Goal: Information Seeking & Learning: Find contact information

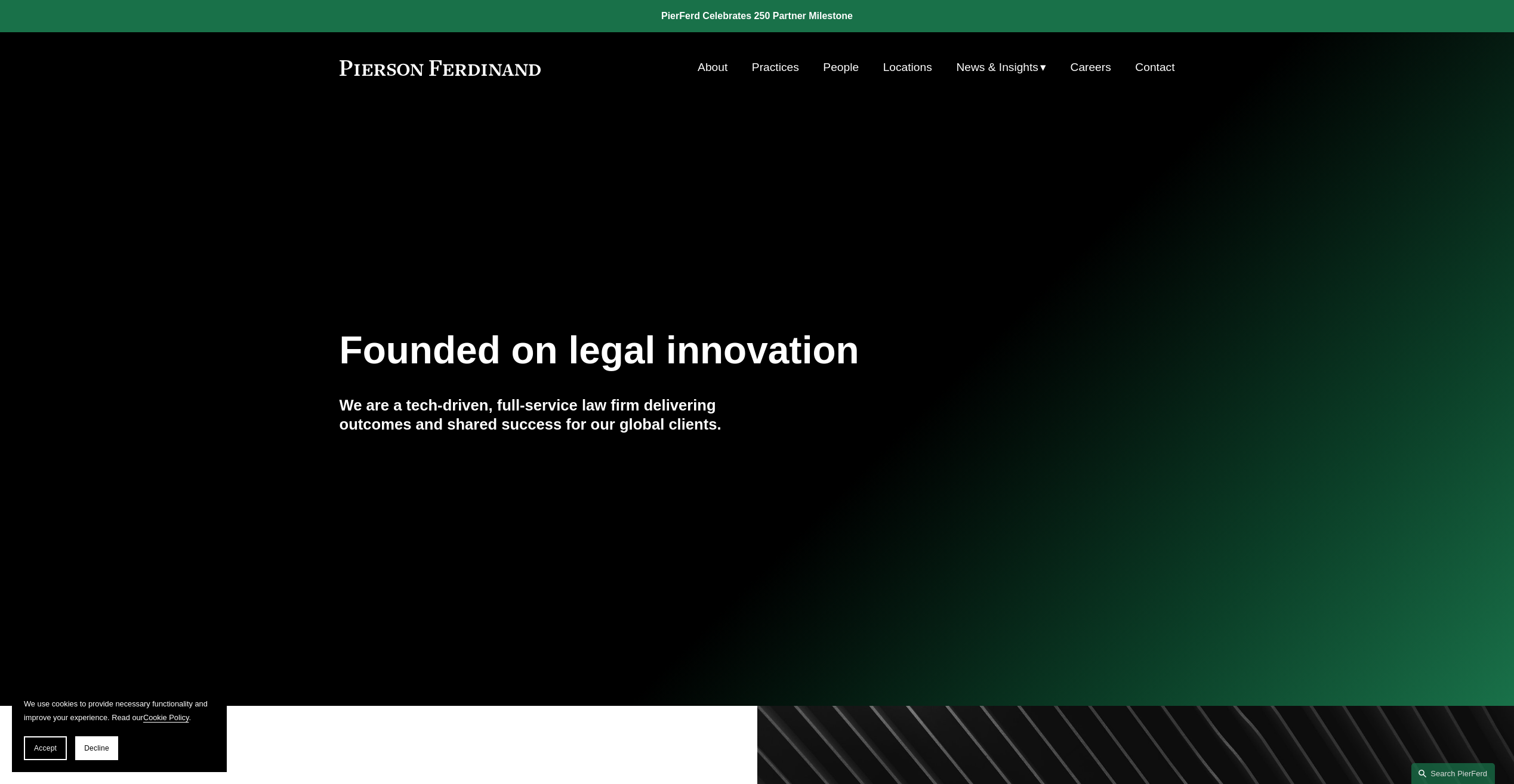
click at [781, 70] on link "Practices" at bounding box center [776, 67] width 47 height 23
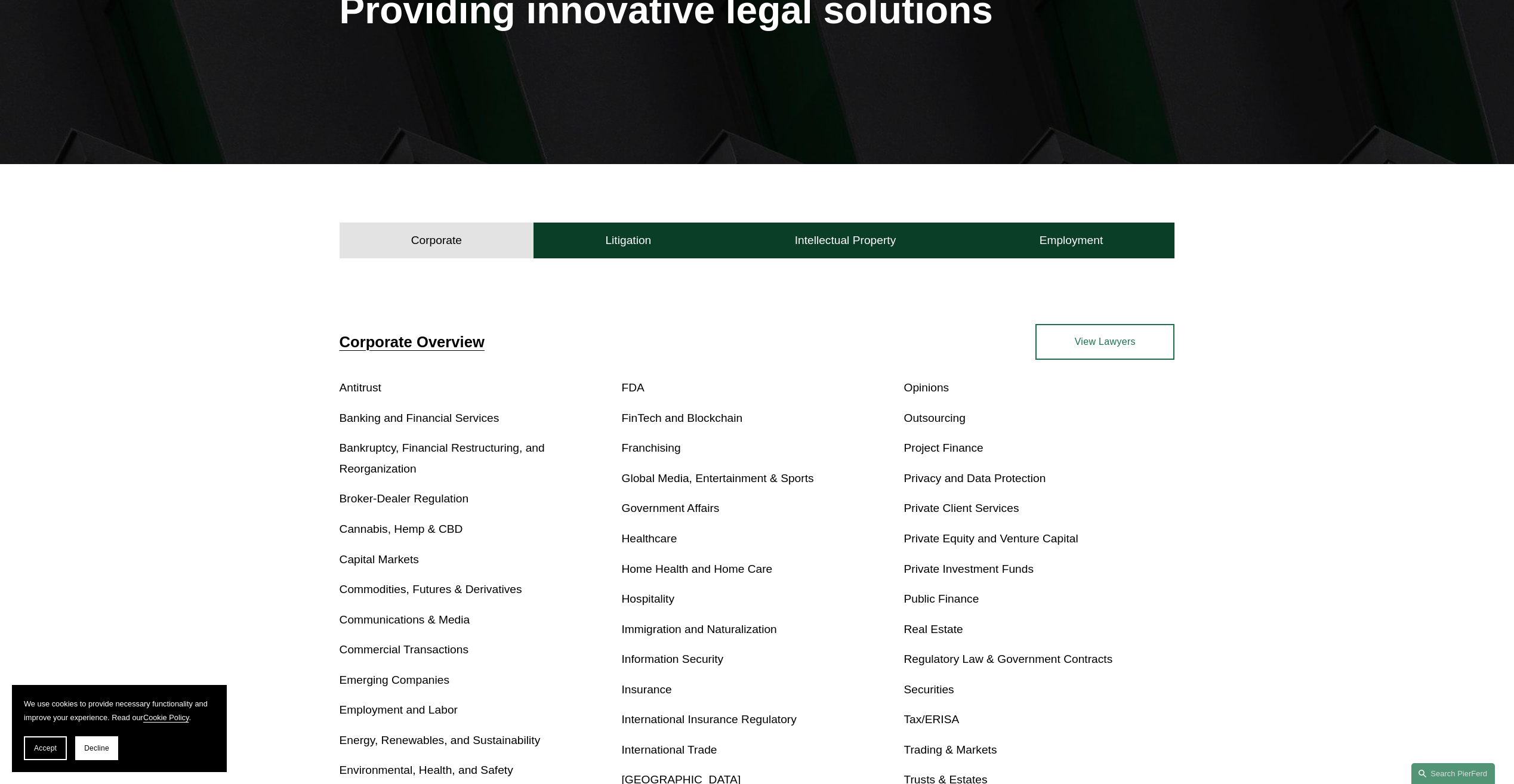
scroll to position [239, 0]
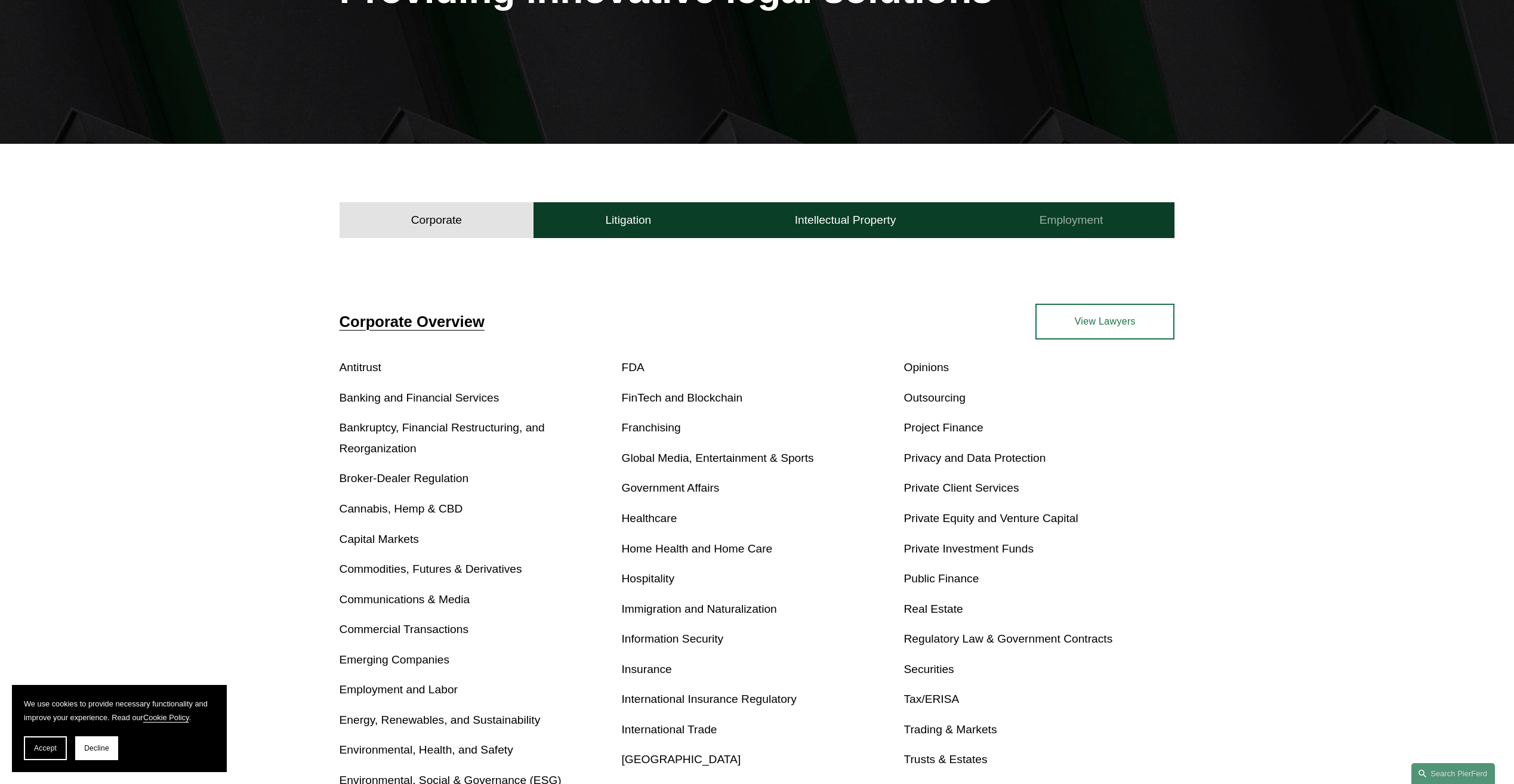
click at [1058, 219] on h4 "Employment" at bounding box center [1072, 220] width 64 height 15
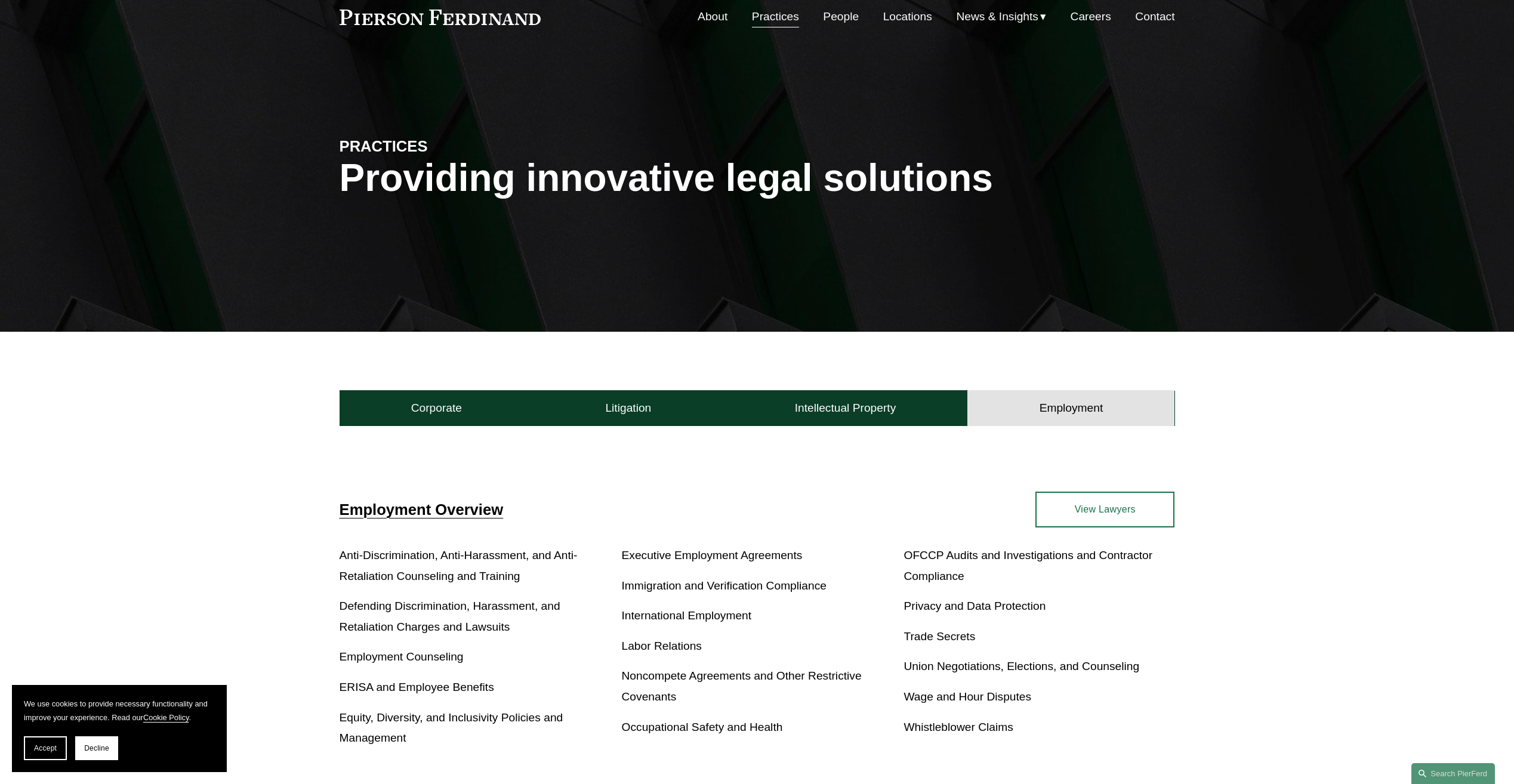
scroll to position [0, 0]
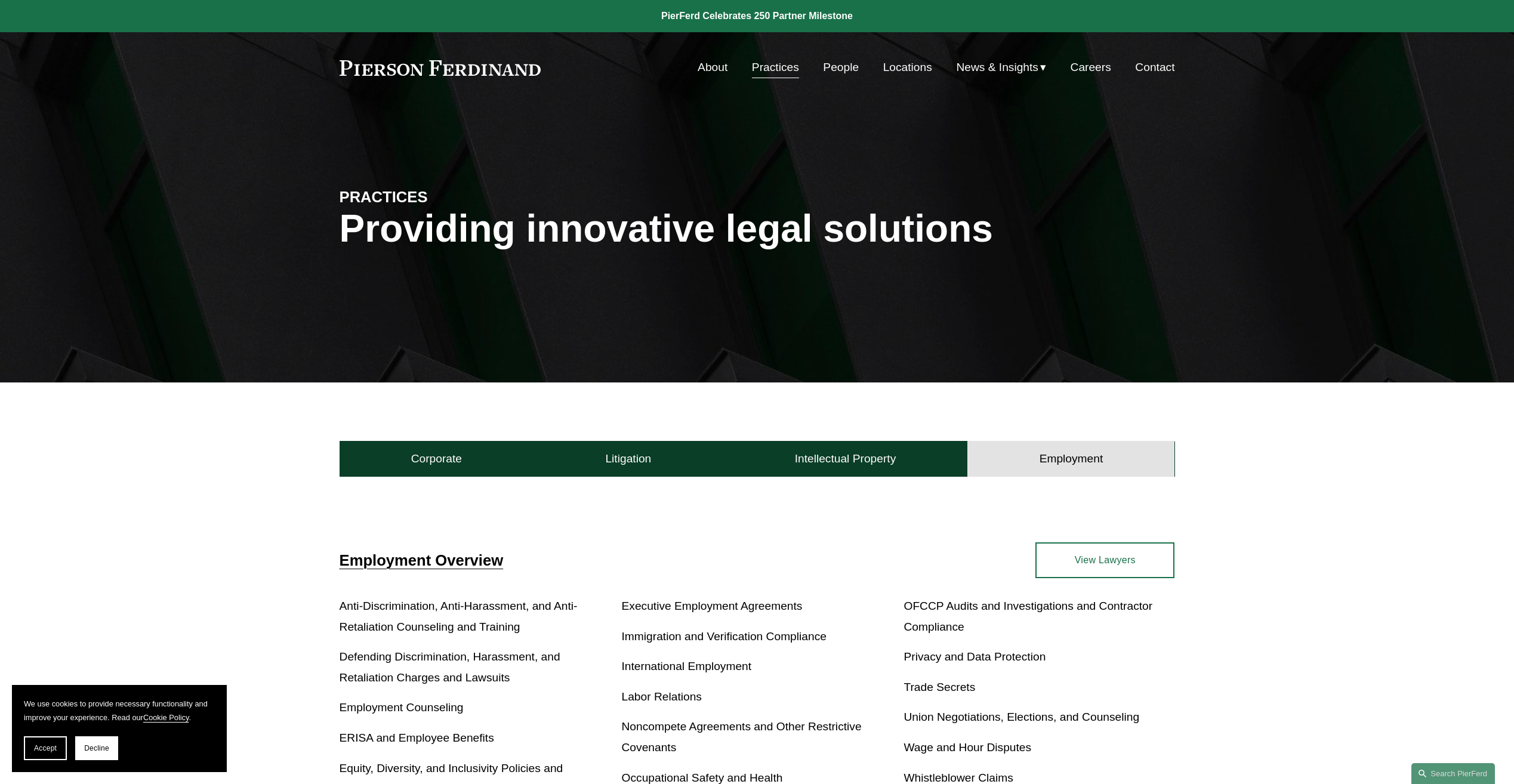
click at [715, 72] on link "About" at bounding box center [713, 67] width 30 height 23
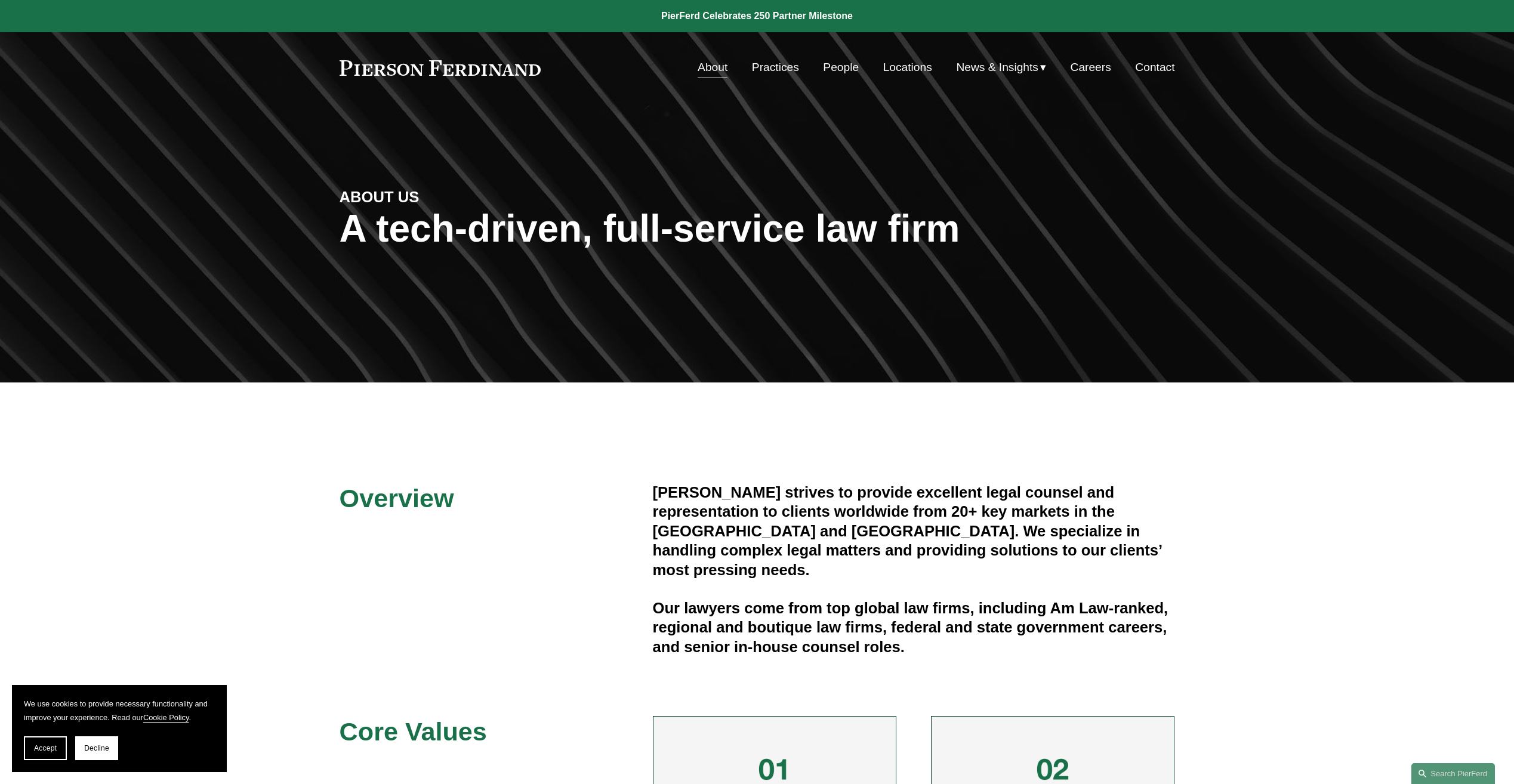
click at [776, 72] on link "Practices" at bounding box center [776, 67] width 47 height 23
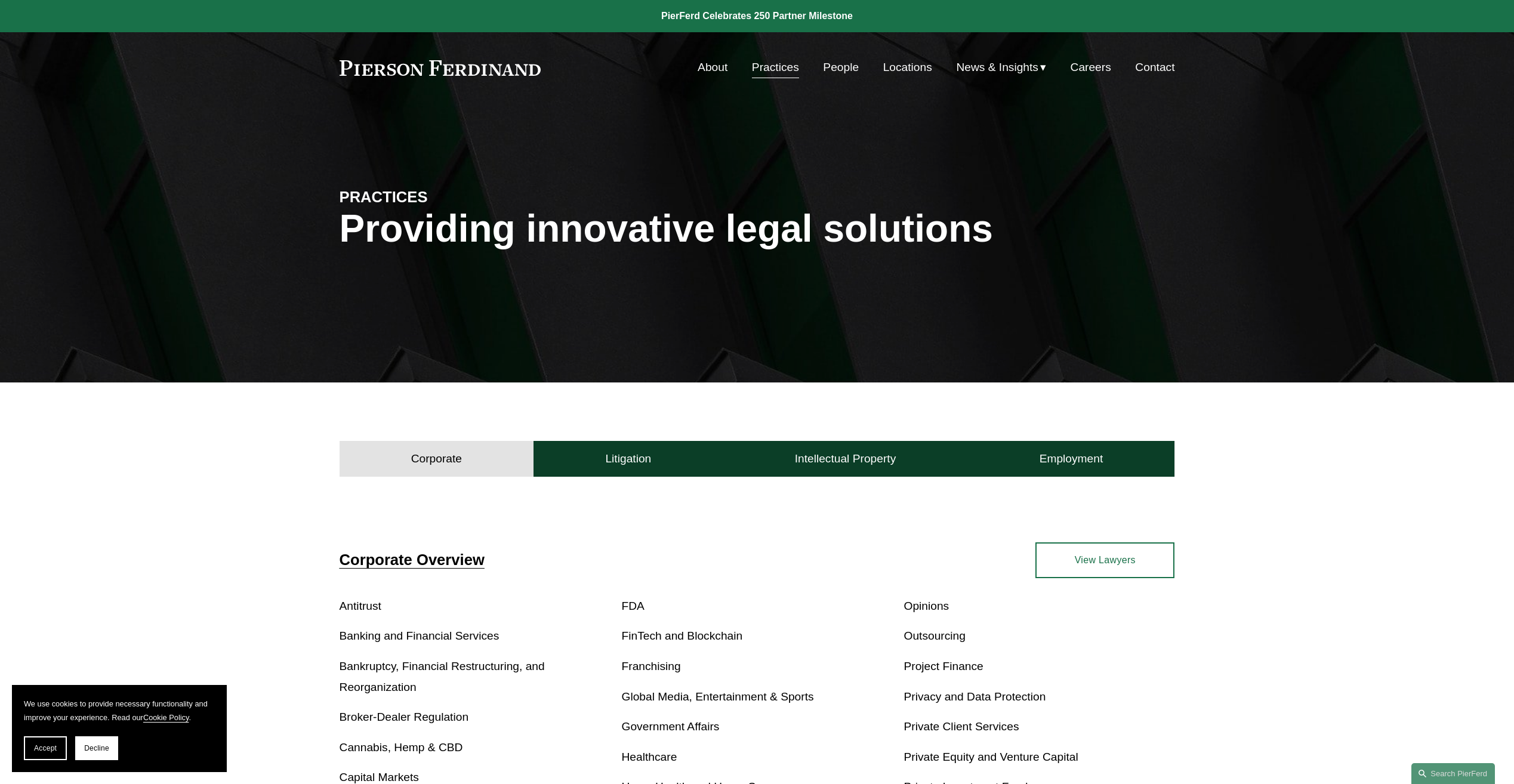
click at [835, 69] on link "People" at bounding box center [841, 67] width 36 height 23
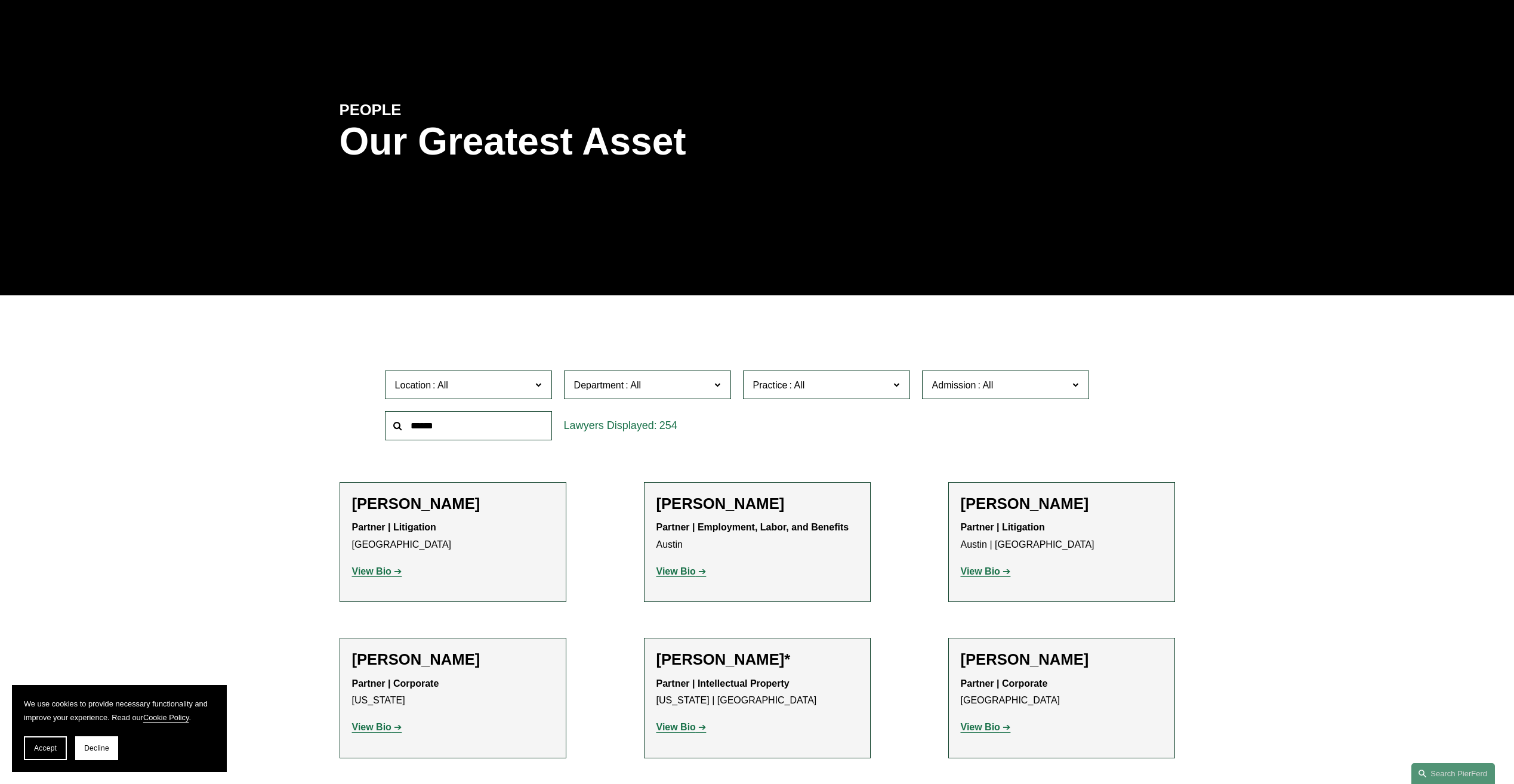
scroll to position [119, 0]
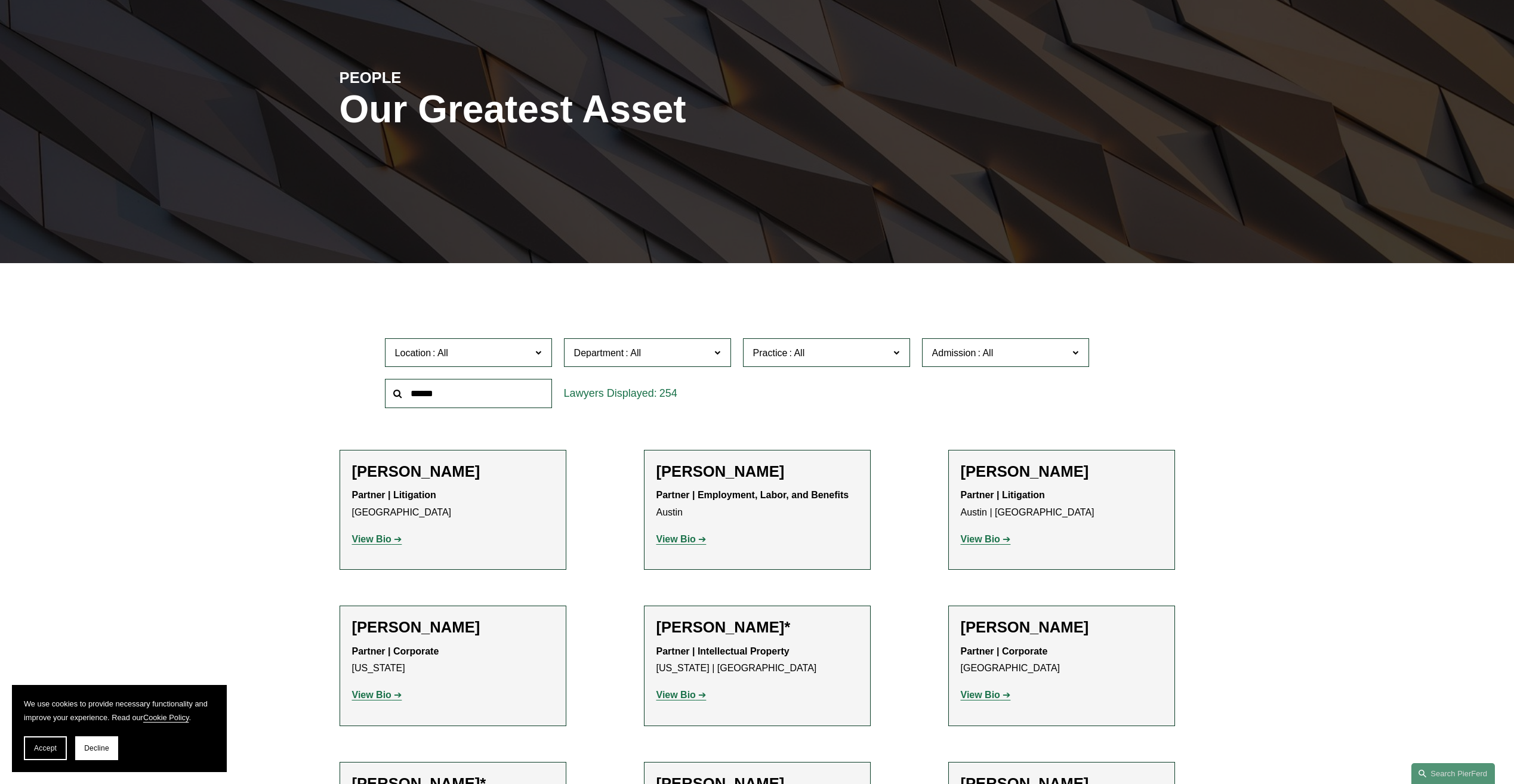
click at [515, 398] on input "text" at bounding box center [468, 394] width 167 height 29
type input "****"
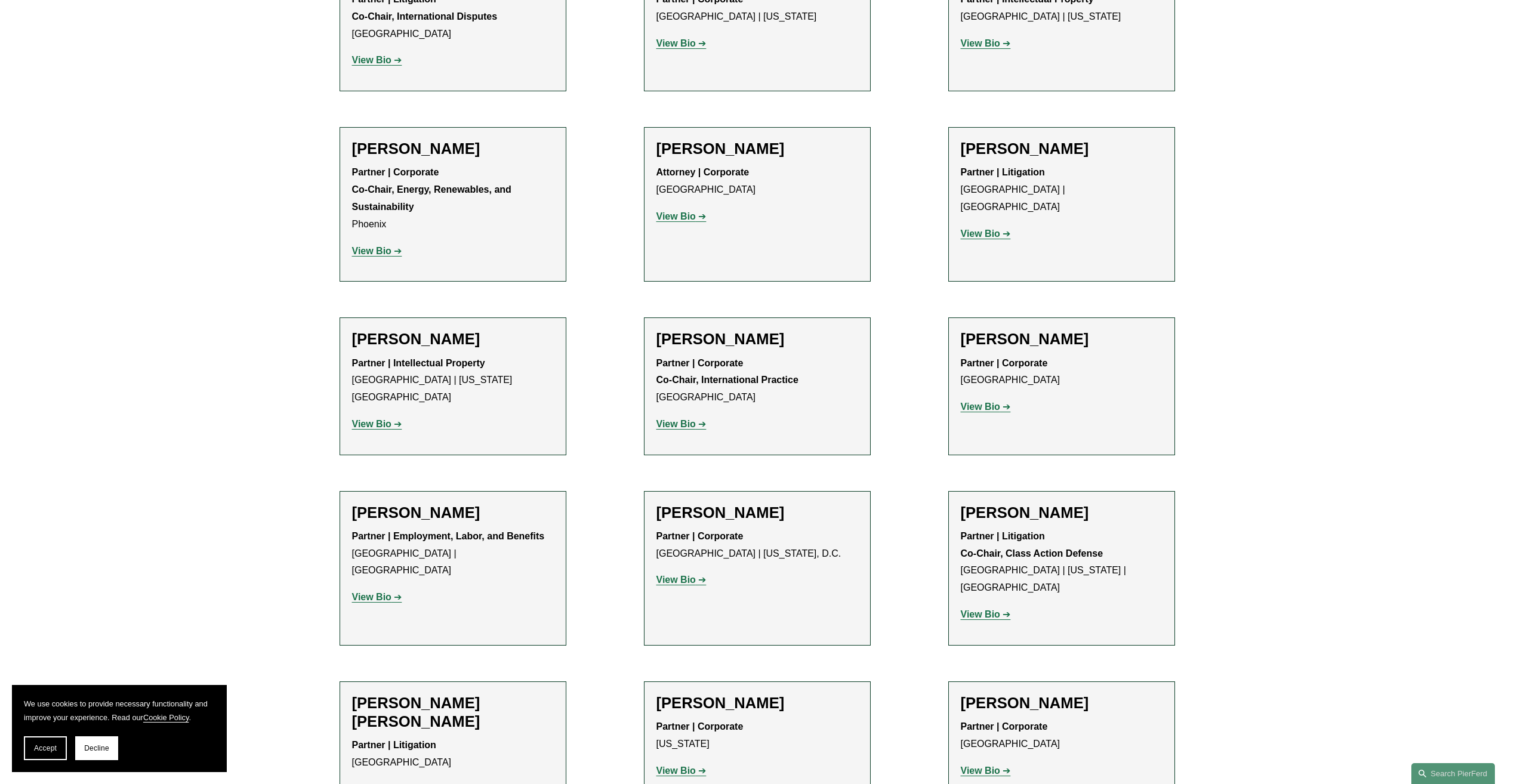
scroll to position [776, 0]
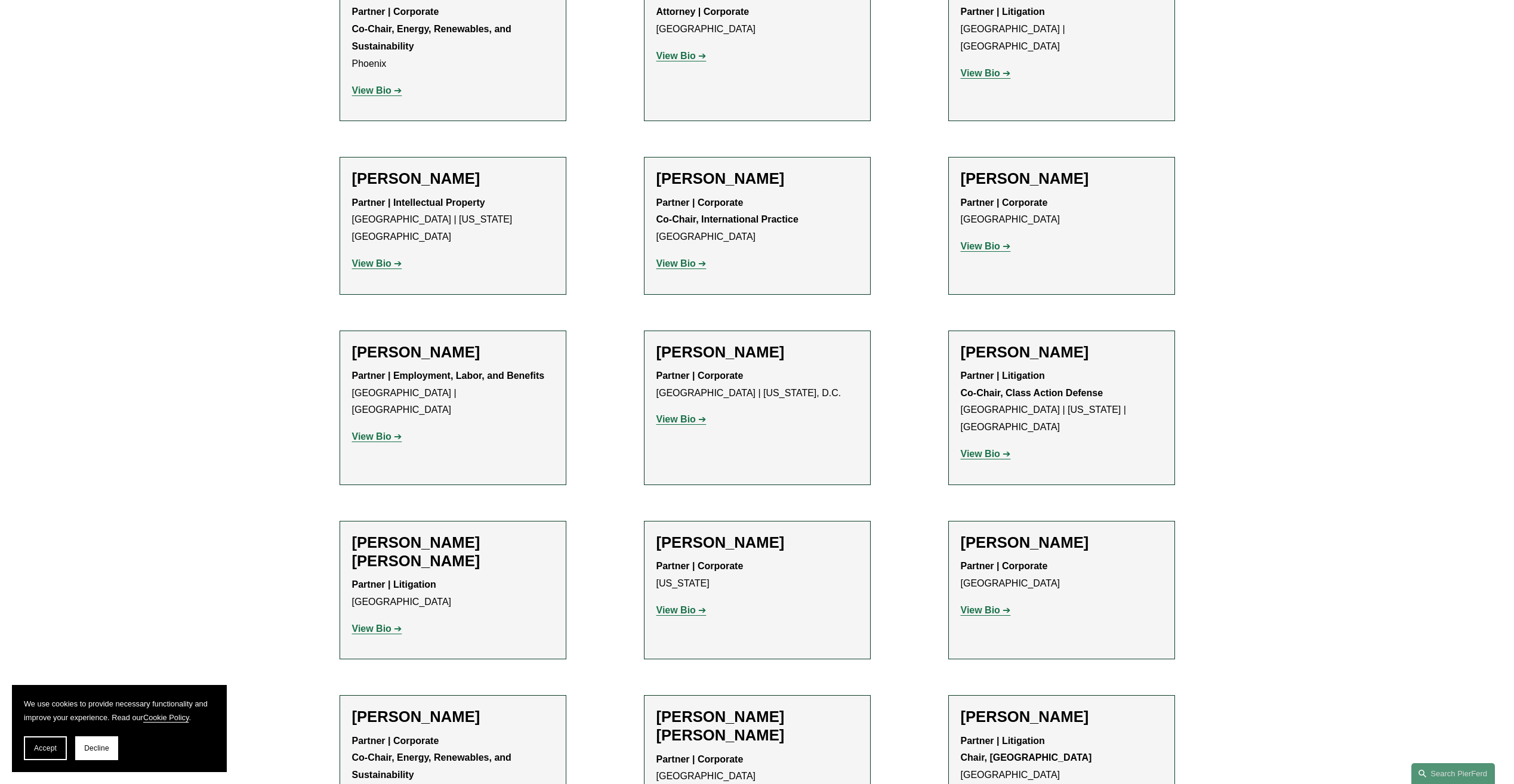
click at [370, 431] on strong "View Bio" at bounding box center [372, 436] width 40 height 10
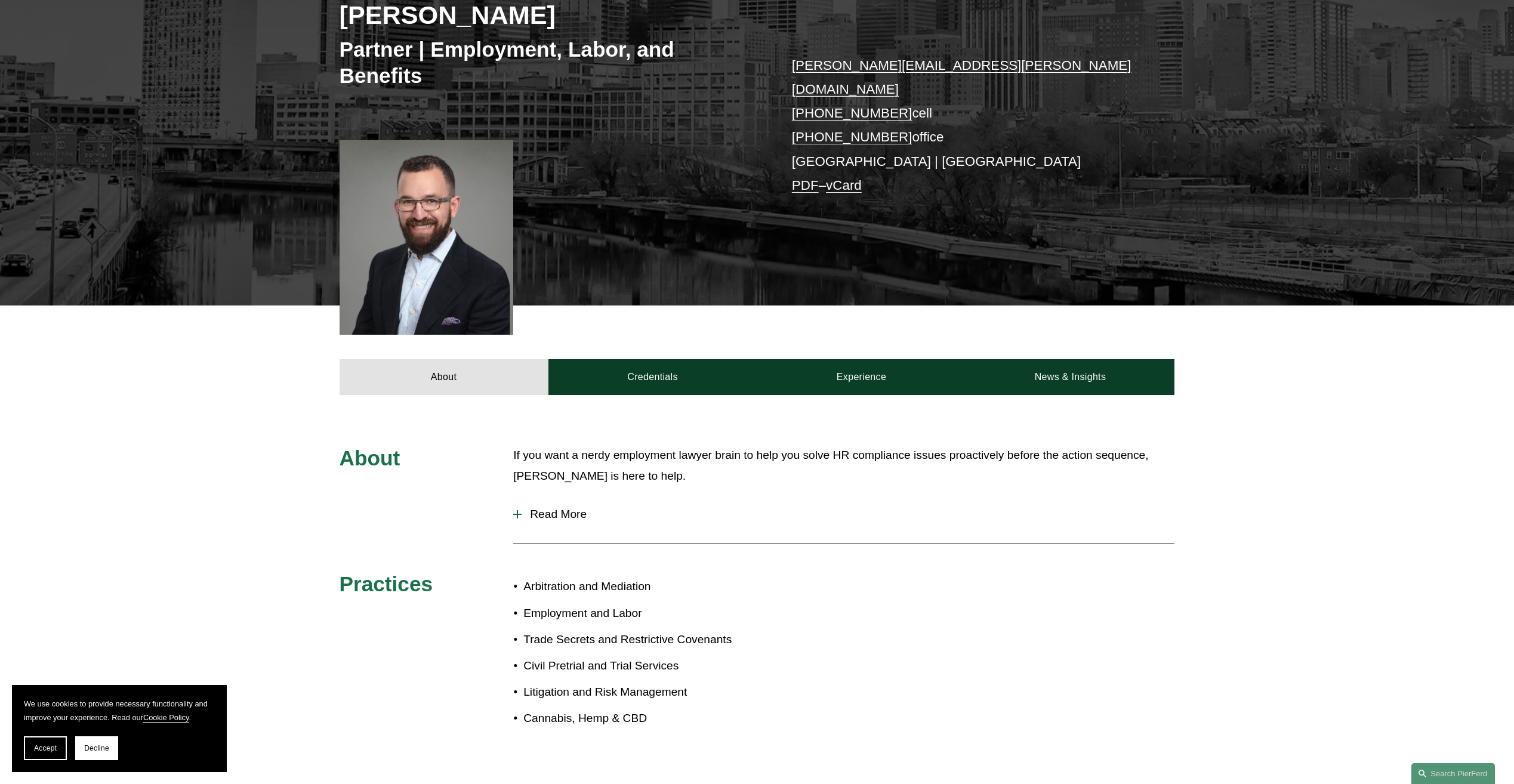
scroll to position [239, 0]
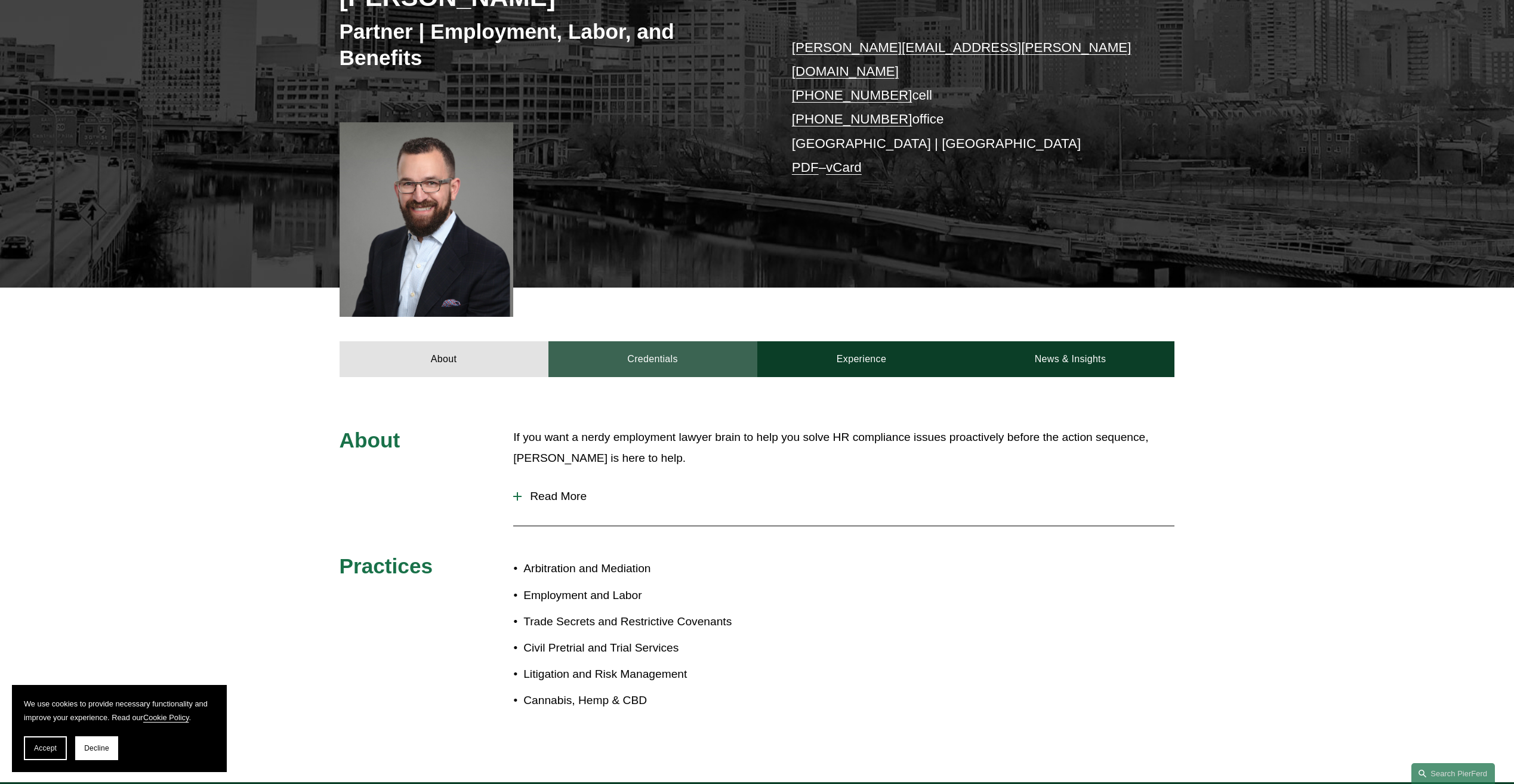
click at [669, 350] on link "Credentials" at bounding box center [653, 360] width 209 height 36
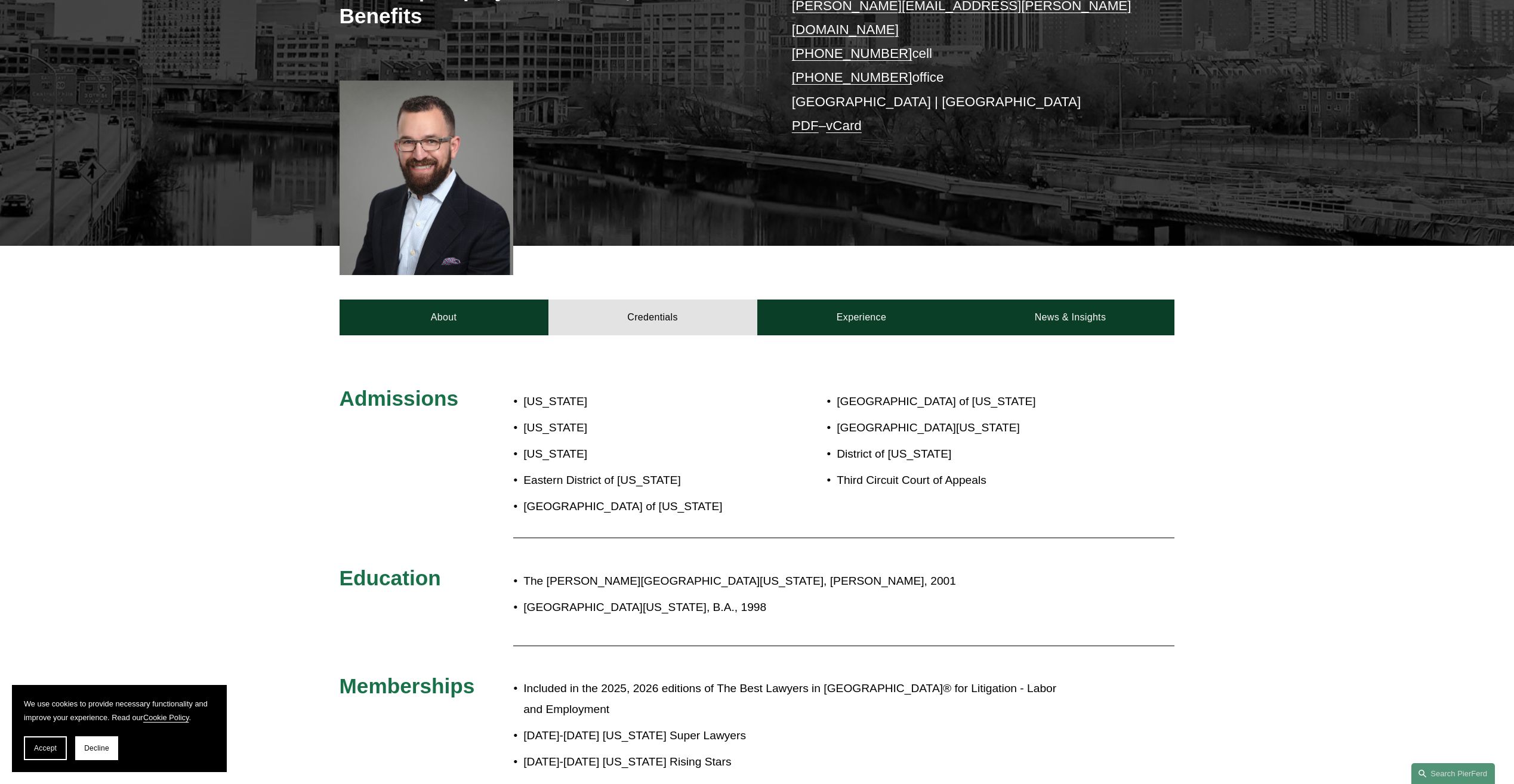
scroll to position [299, 0]
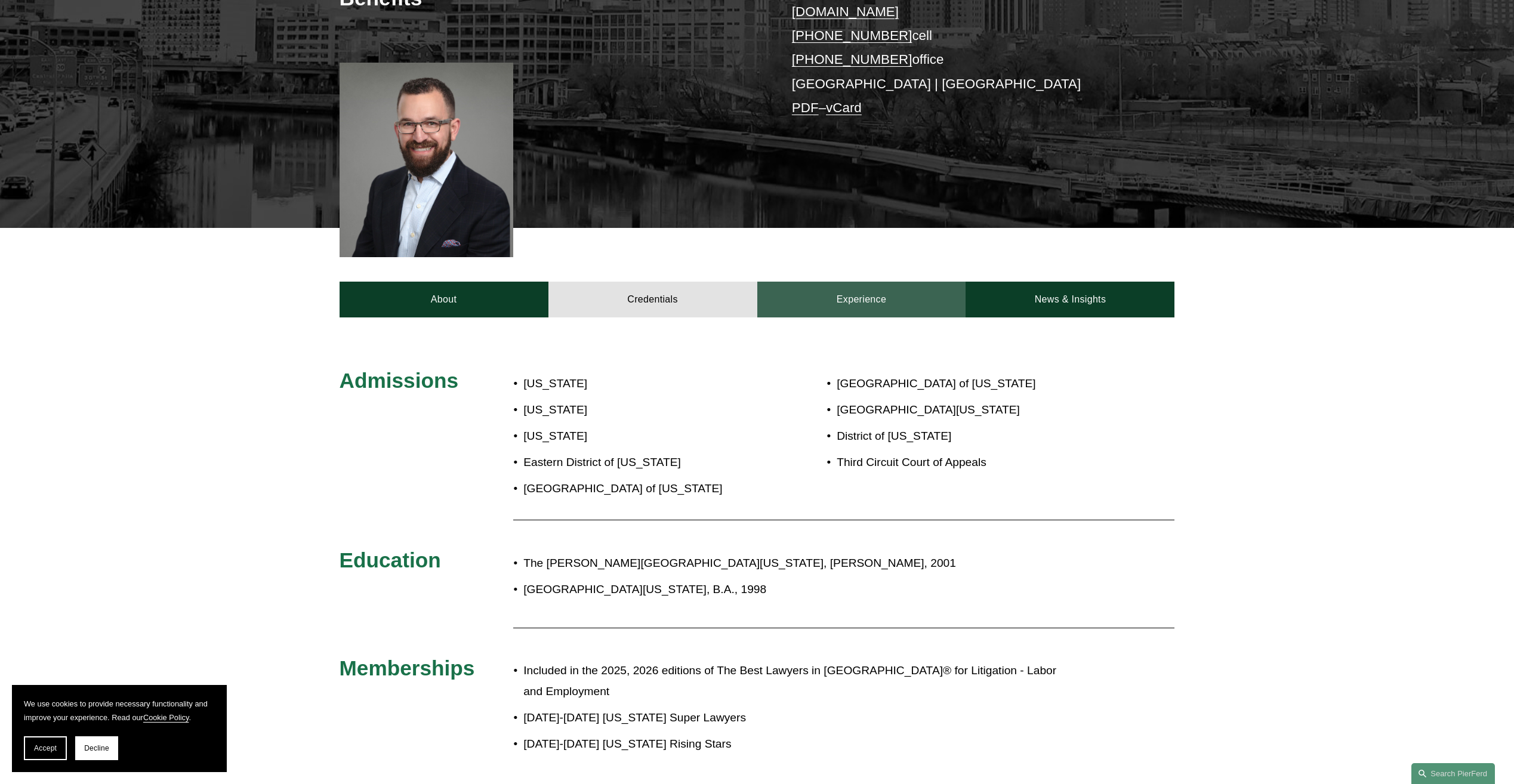
click at [853, 290] on link "Experience" at bounding box center [862, 300] width 209 height 36
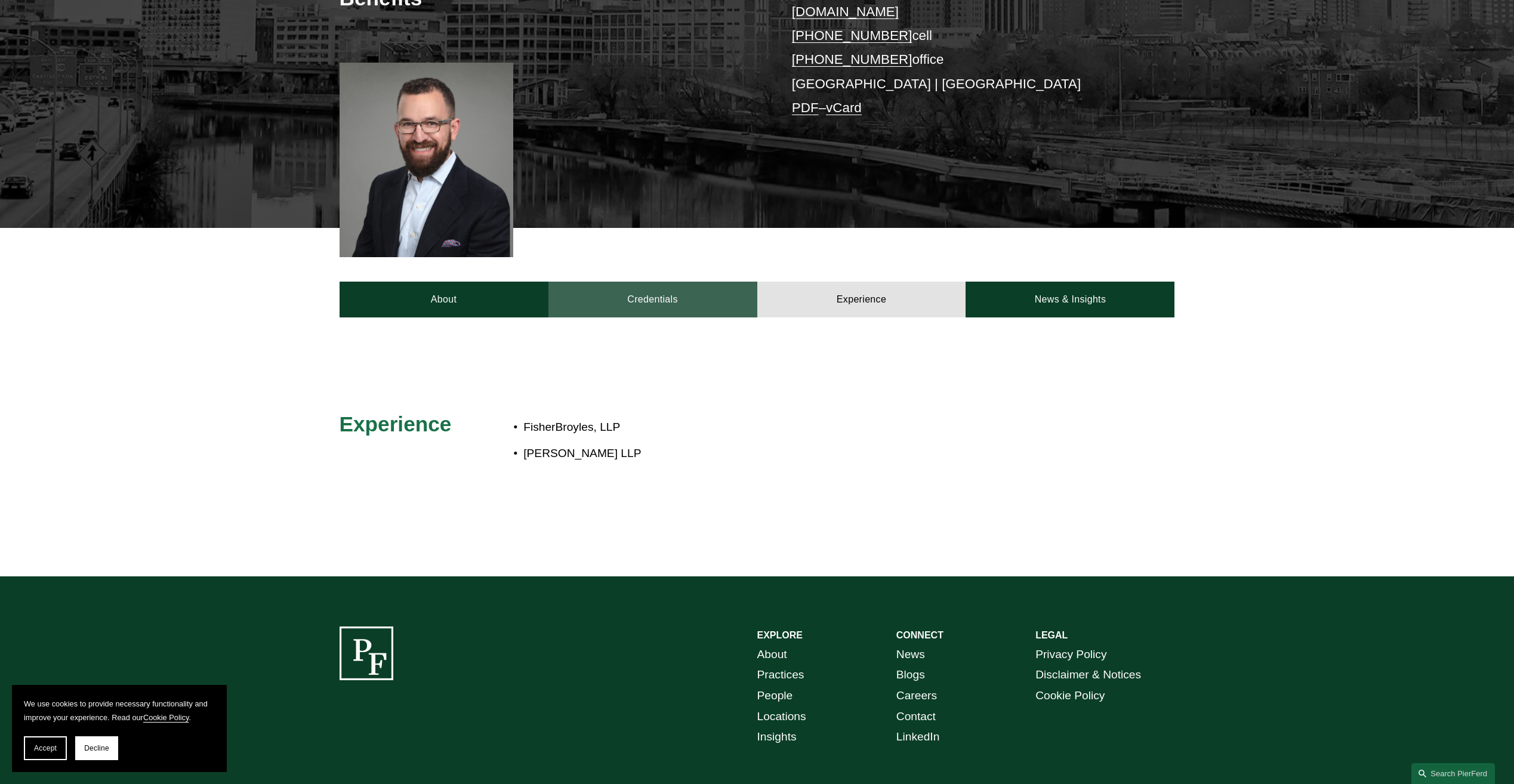
click at [635, 282] on link "Credentials" at bounding box center [653, 300] width 209 height 36
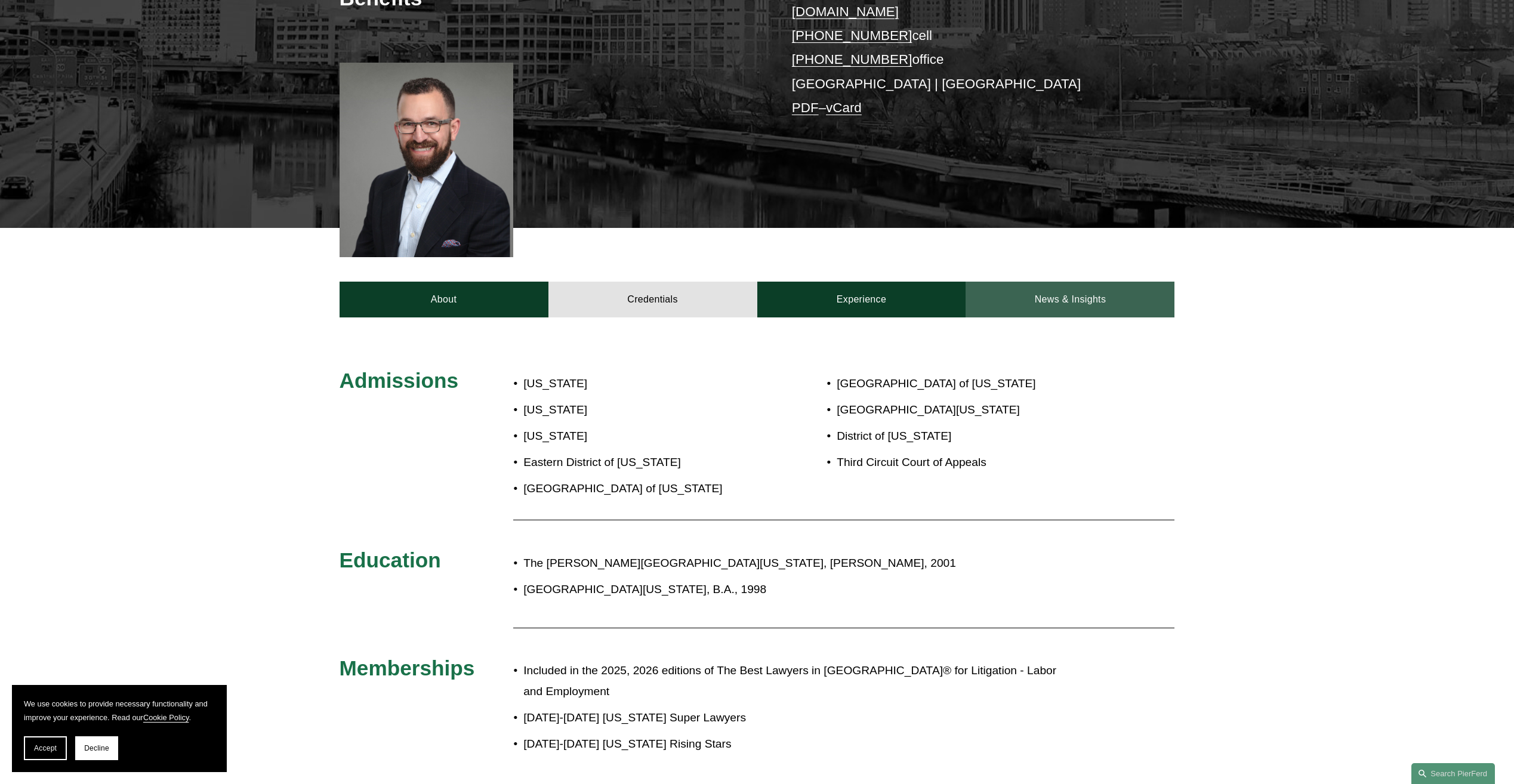
click at [1073, 282] on link "News & Insights" at bounding box center [1070, 300] width 209 height 36
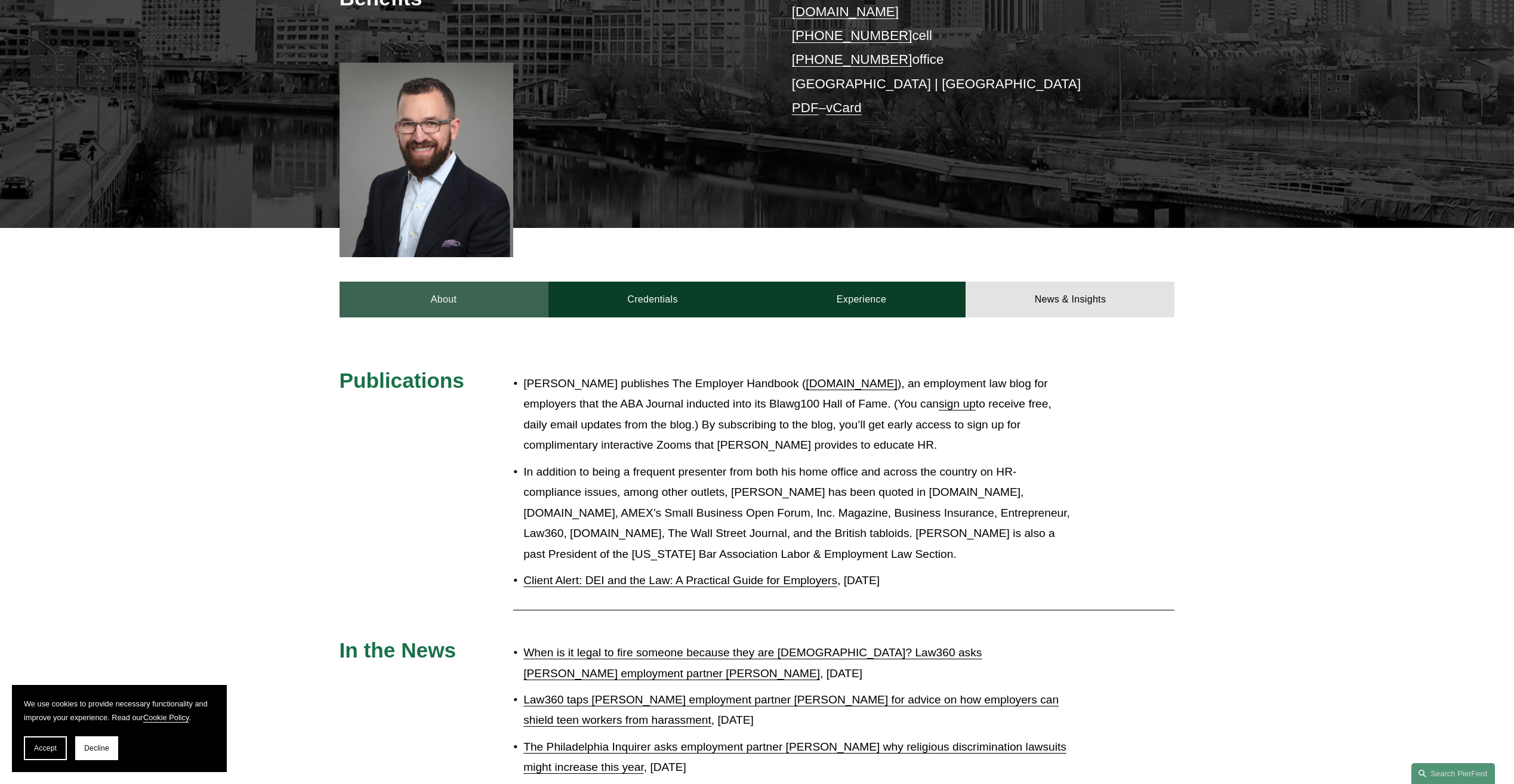
click at [499, 287] on link "About" at bounding box center [444, 300] width 209 height 36
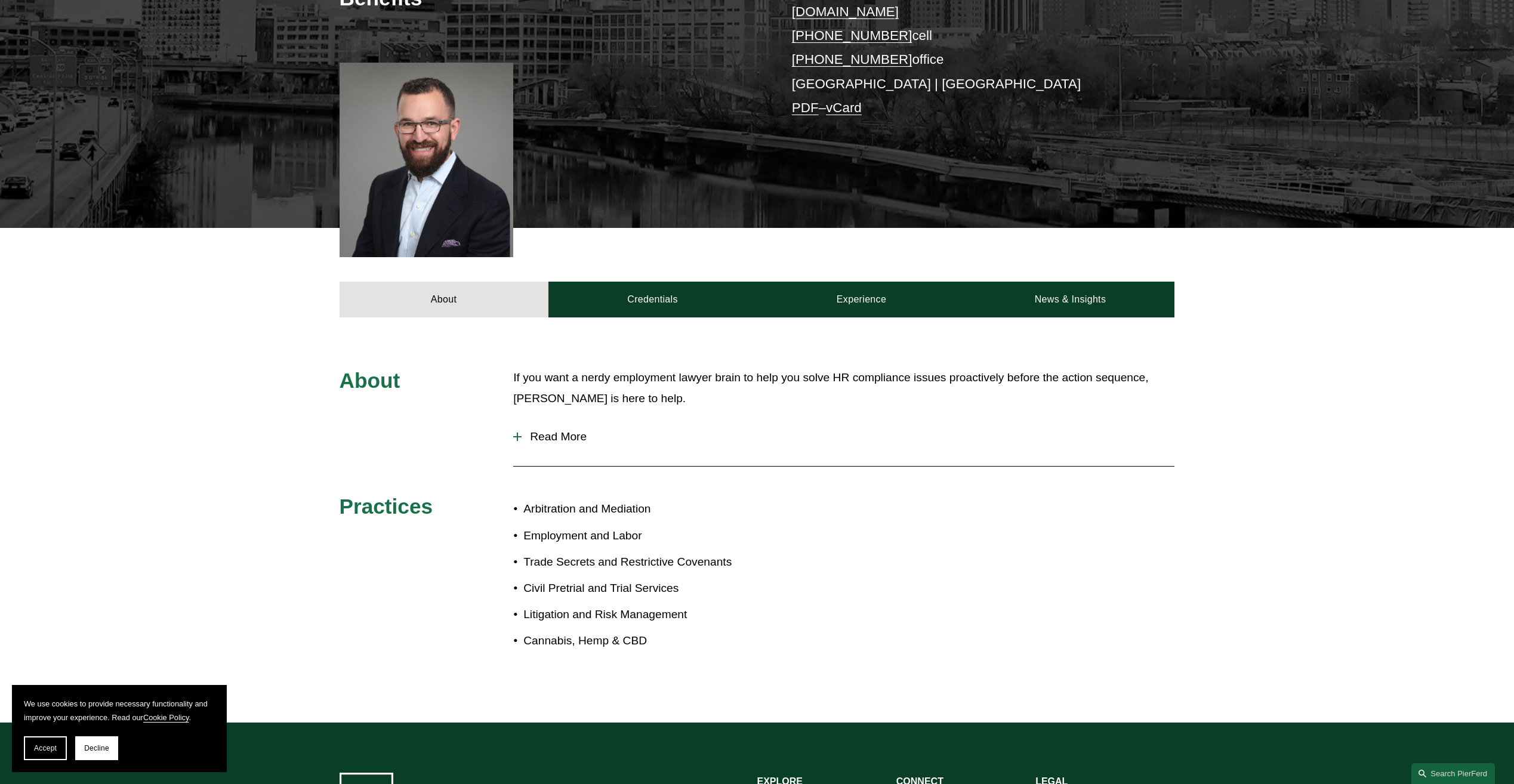
click at [564, 431] on span "Read More" at bounding box center [848, 437] width 653 height 13
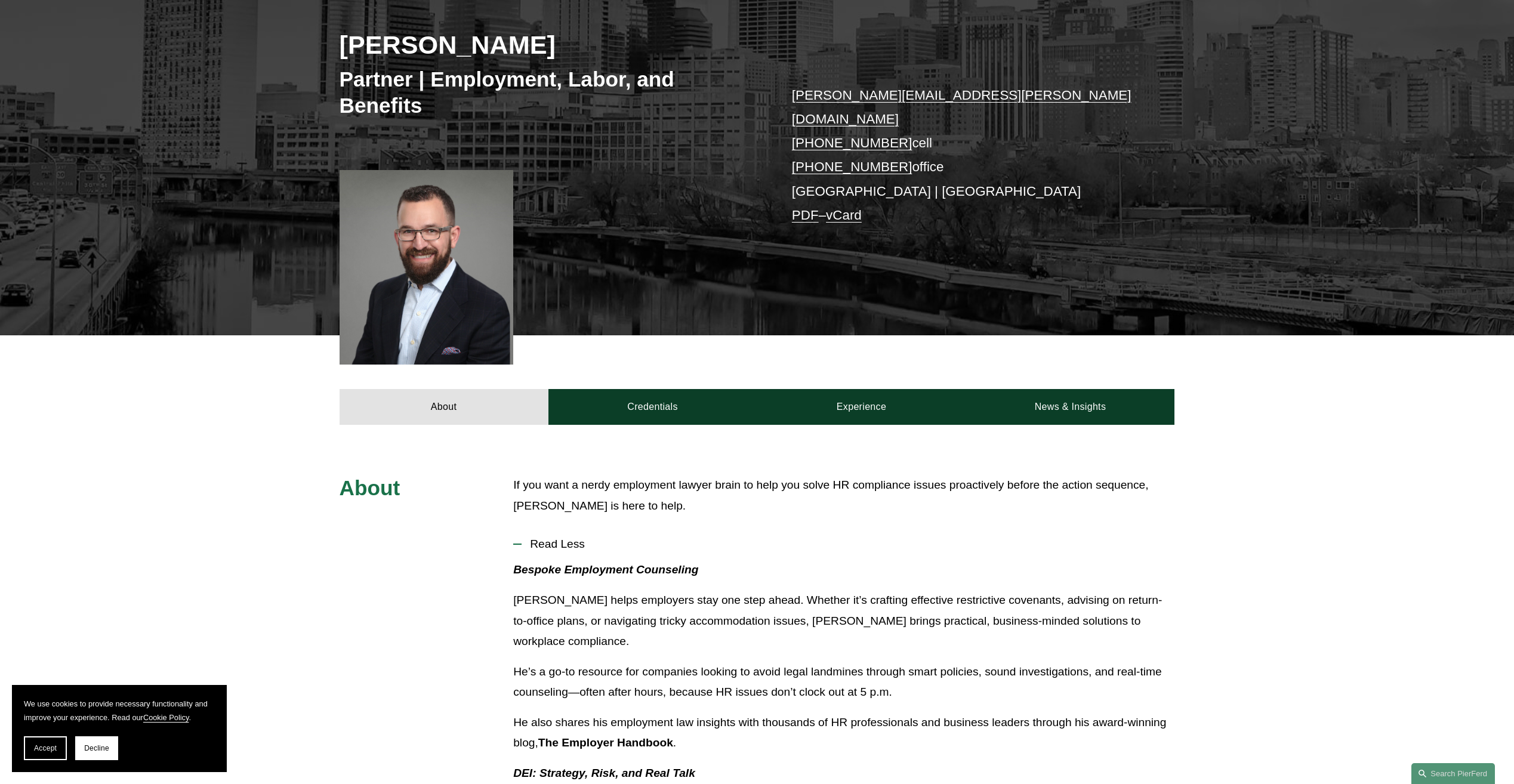
scroll to position [174, 0]
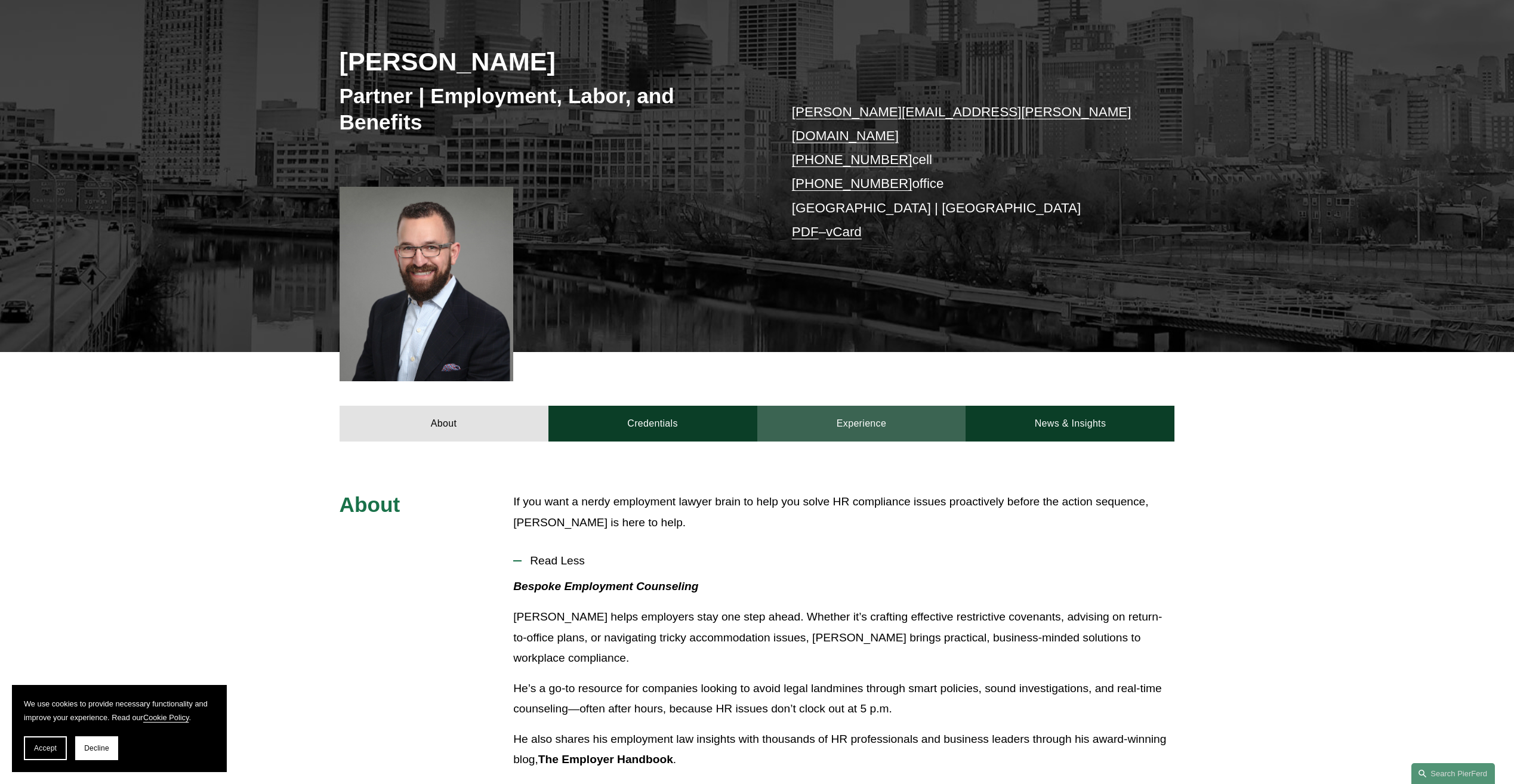
click at [860, 406] on link "Experience" at bounding box center [862, 424] width 209 height 36
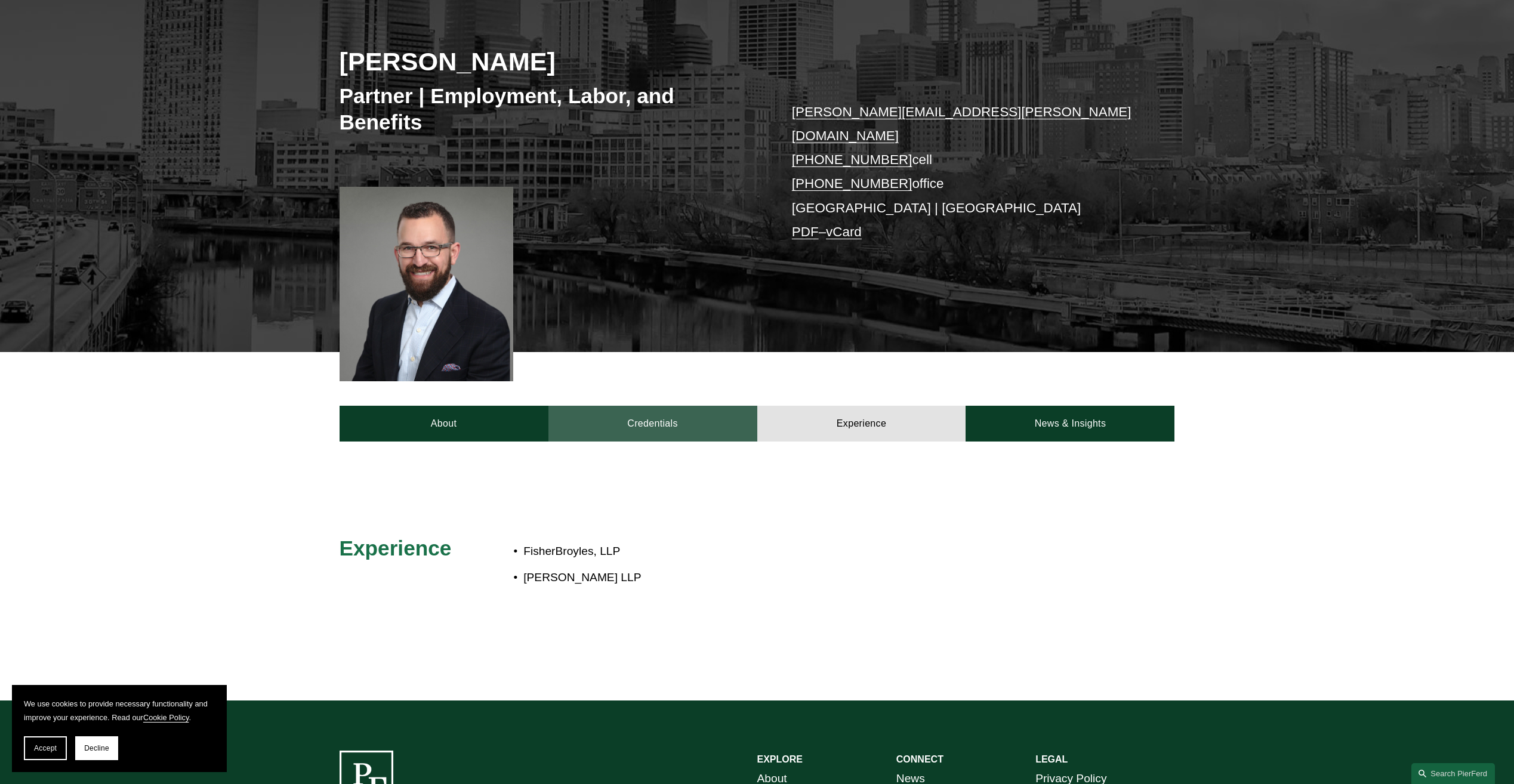
click at [667, 408] on link "Credentials" at bounding box center [653, 424] width 209 height 36
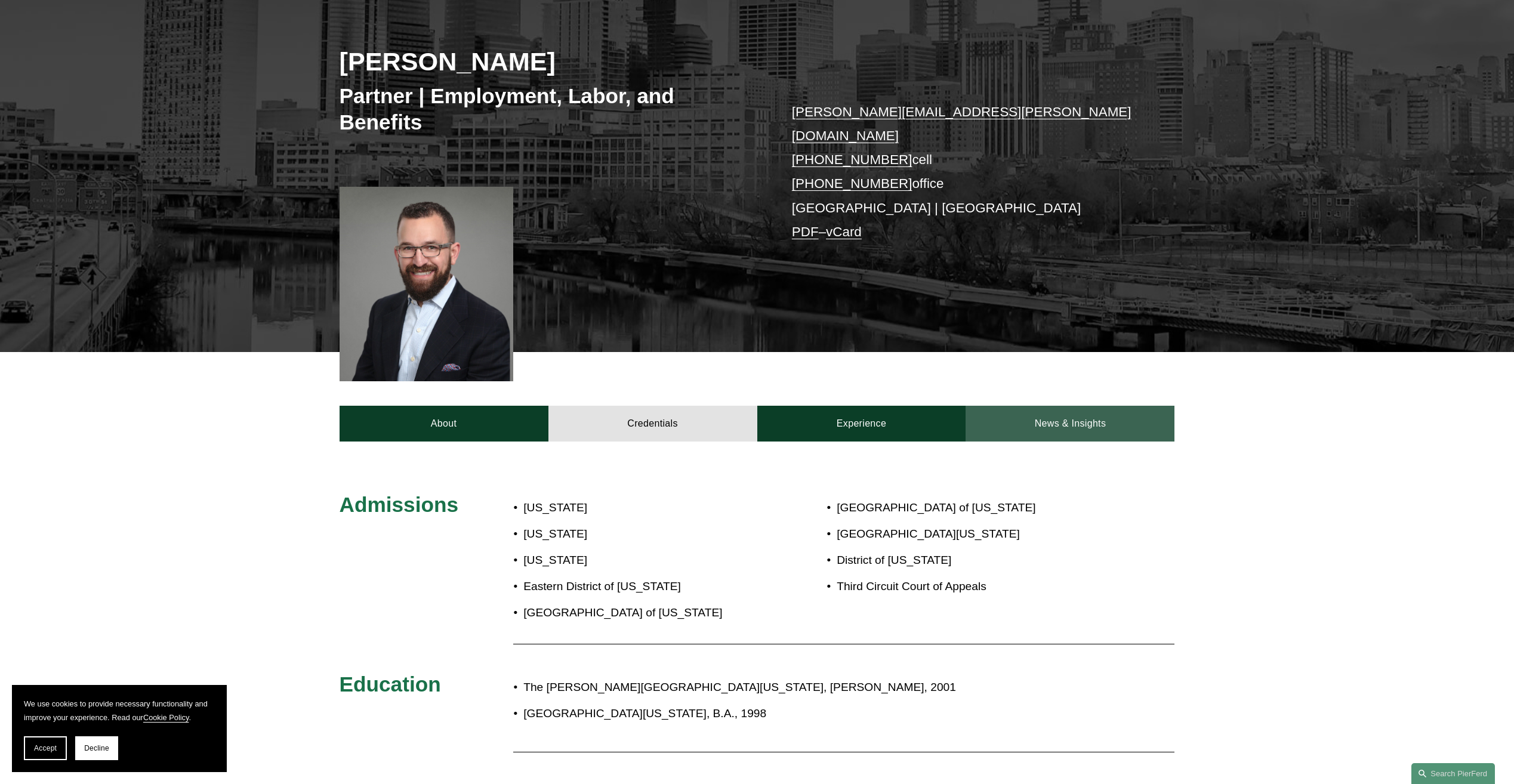
click at [1088, 406] on link "News & Insights" at bounding box center [1070, 424] width 209 height 36
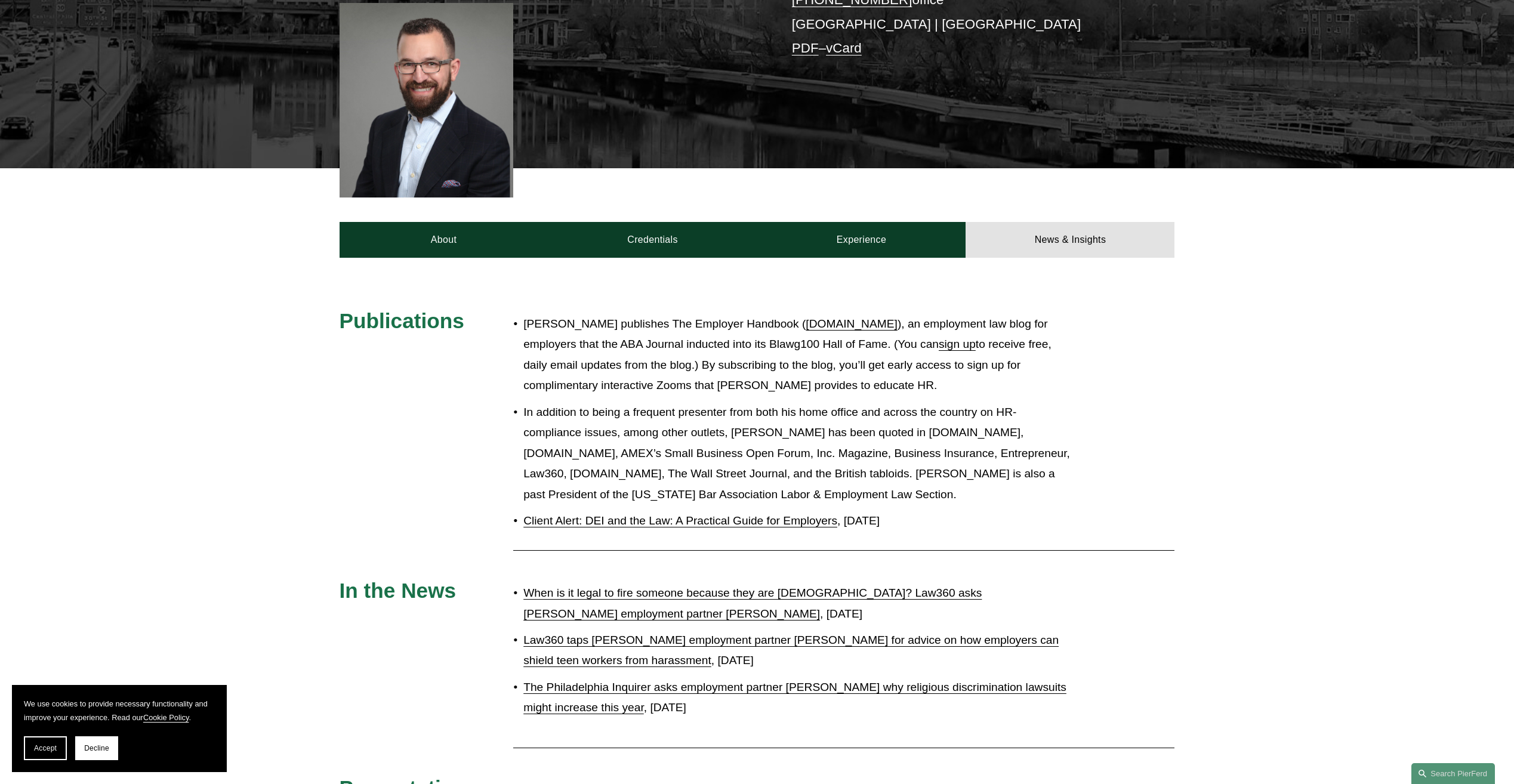
scroll to position [239, 0]
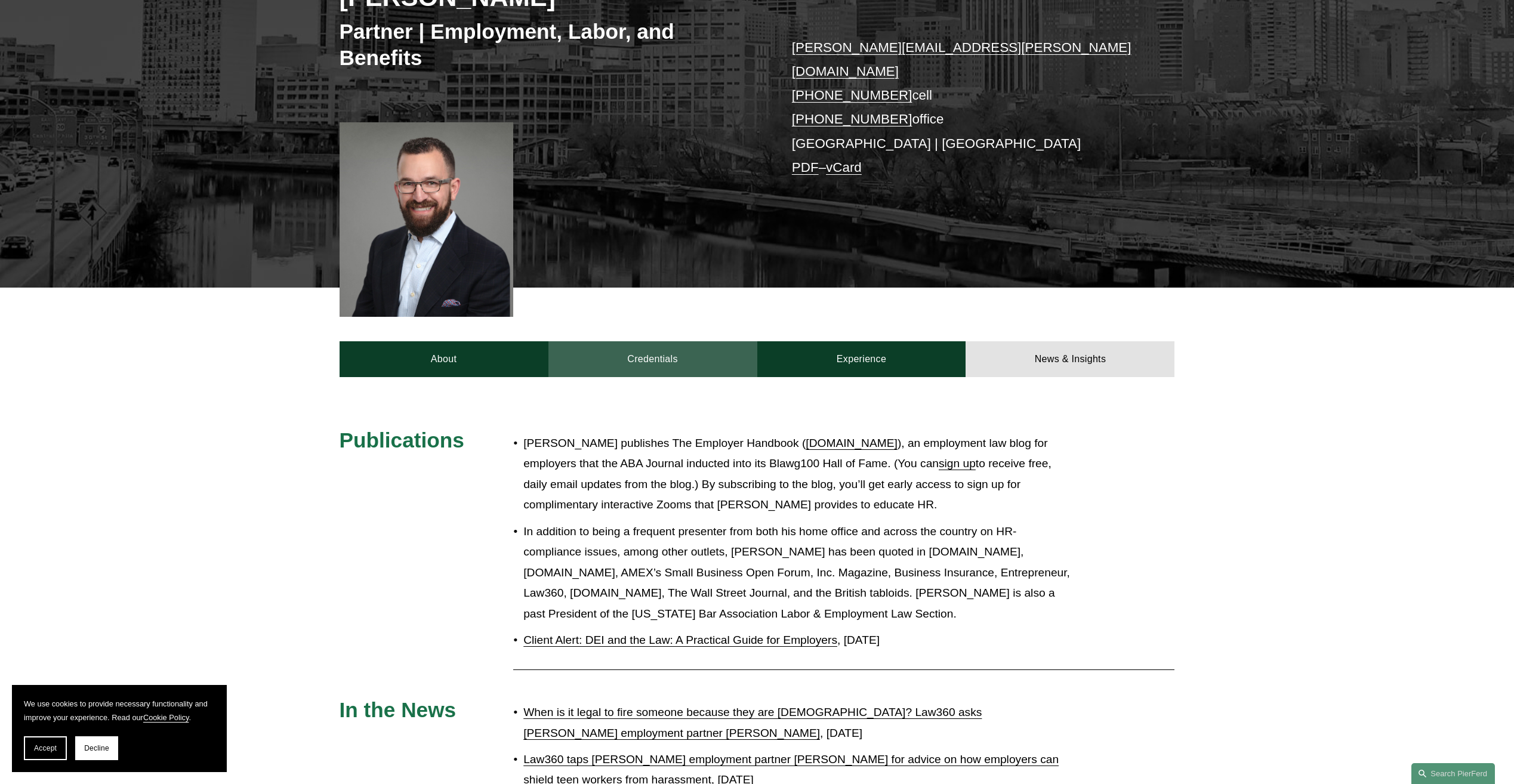
click at [647, 342] on link "Credentials" at bounding box center [653, 360] width 209 height 36
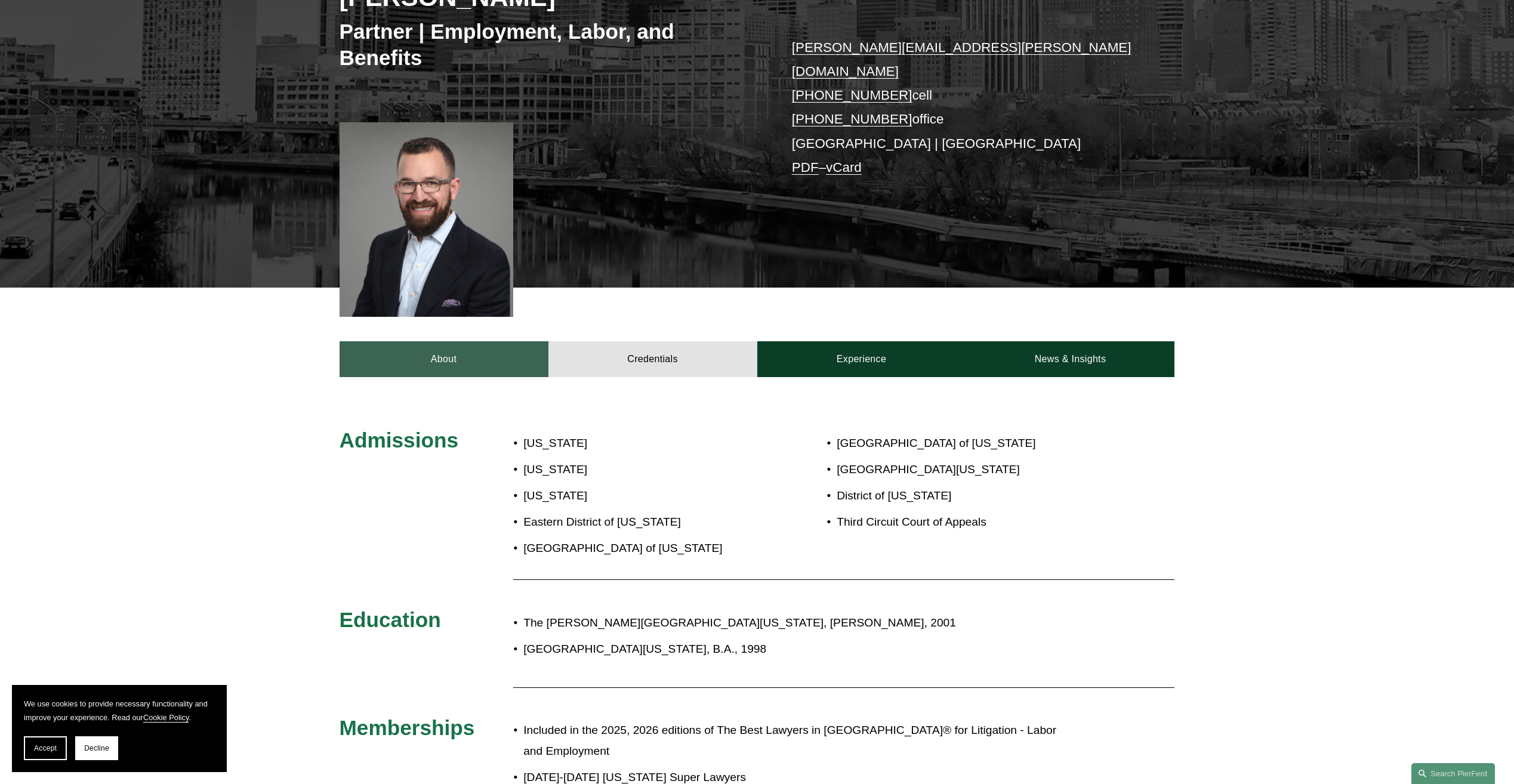
click at [496, 345] on link "About" at bounding box center [444, 360] width 209 height 36
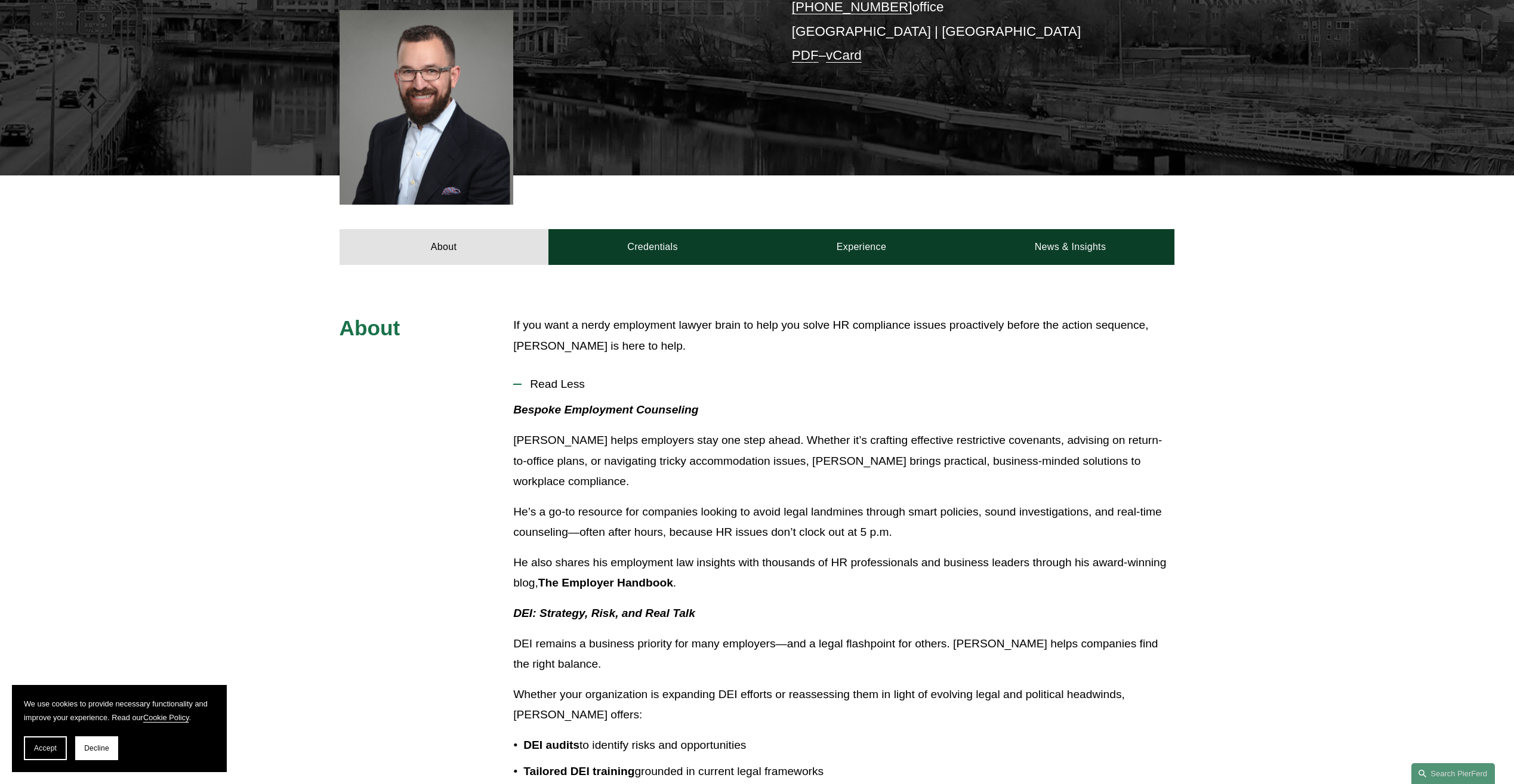
scroll to position [358, 0]
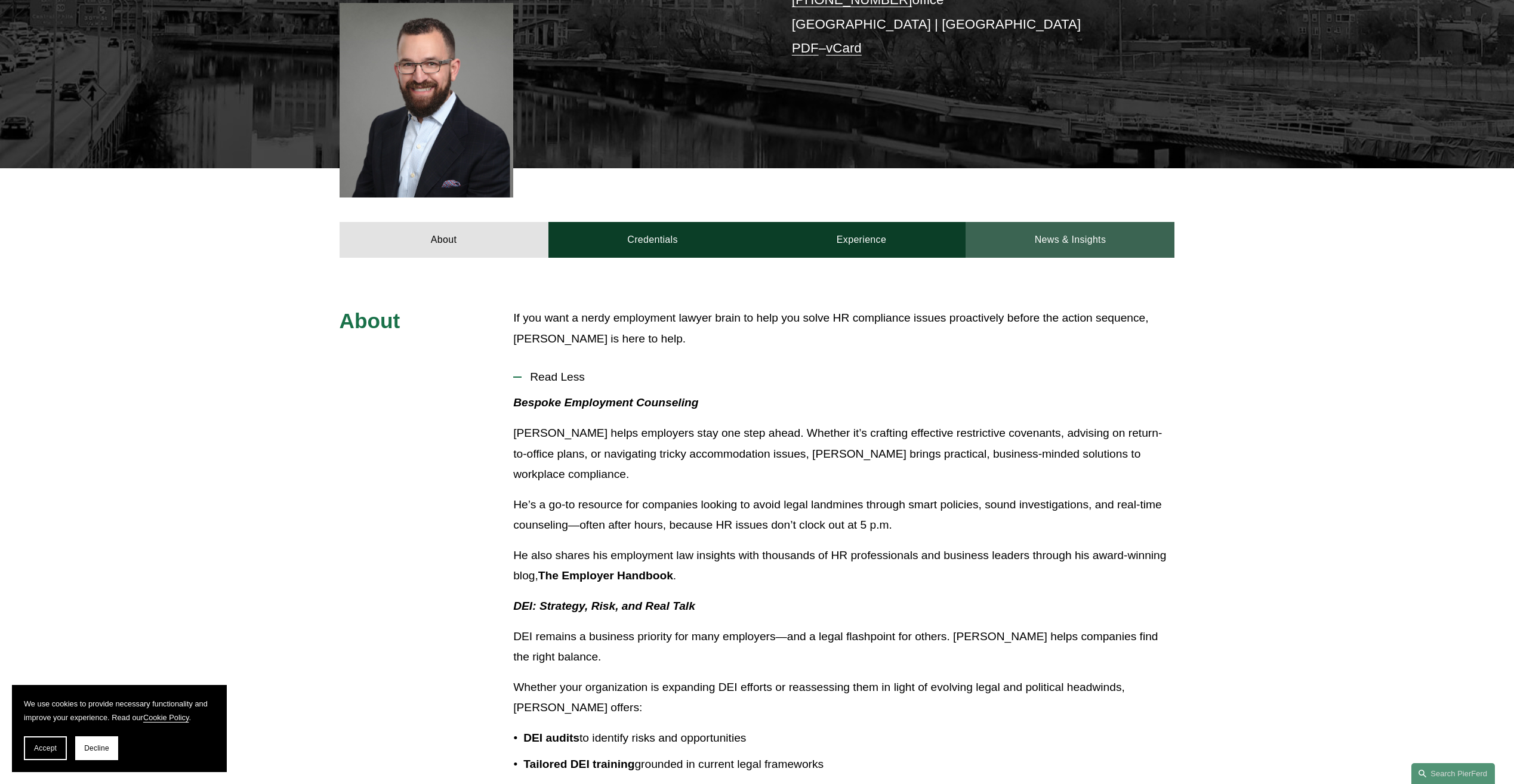
click at [1106, 222] on link "News & Insights" at bounding box center [1070, 240] width 209 height 36
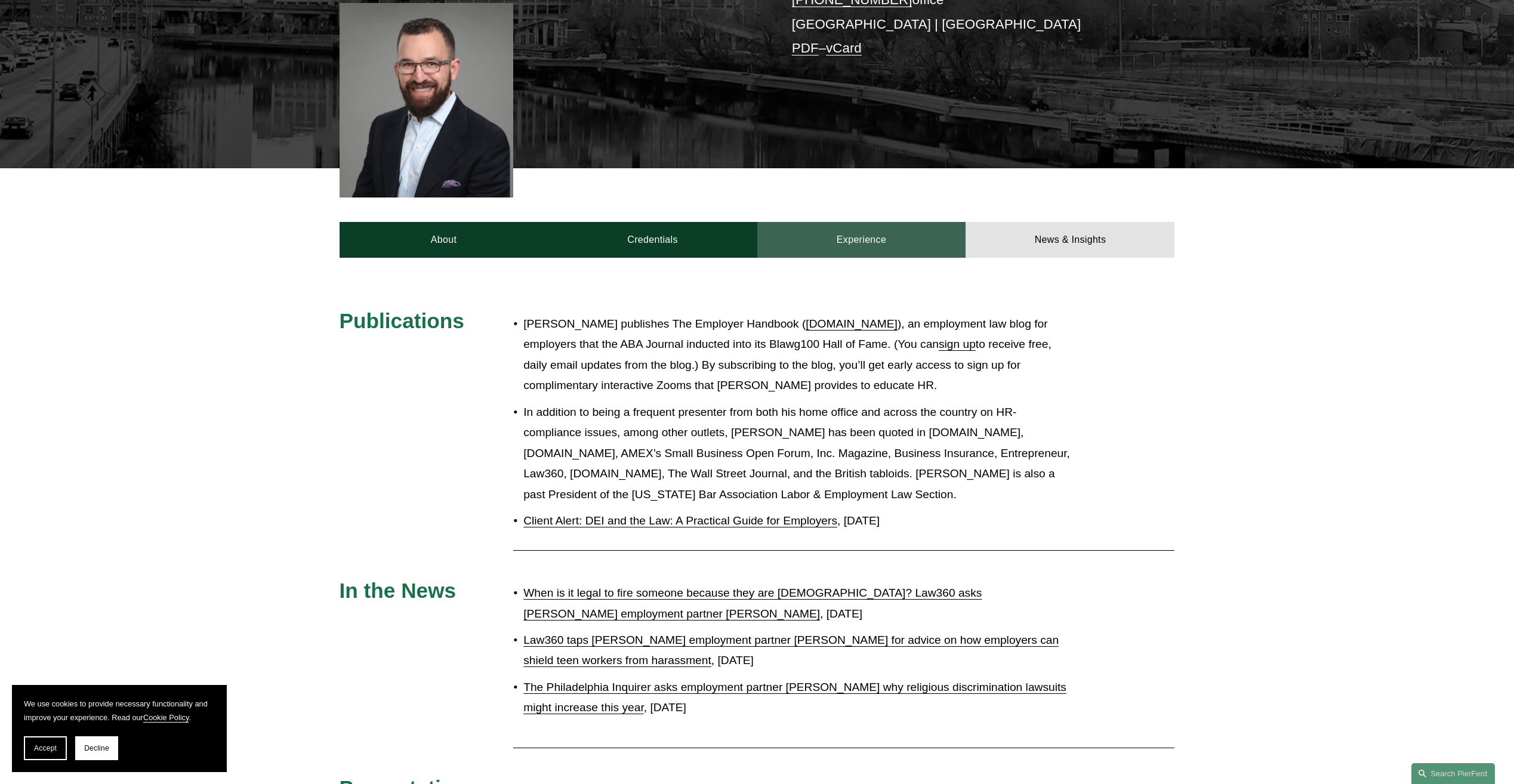
click at [908, 226] on link "Experience" at bounding box center [862, 240] width 209 height 36
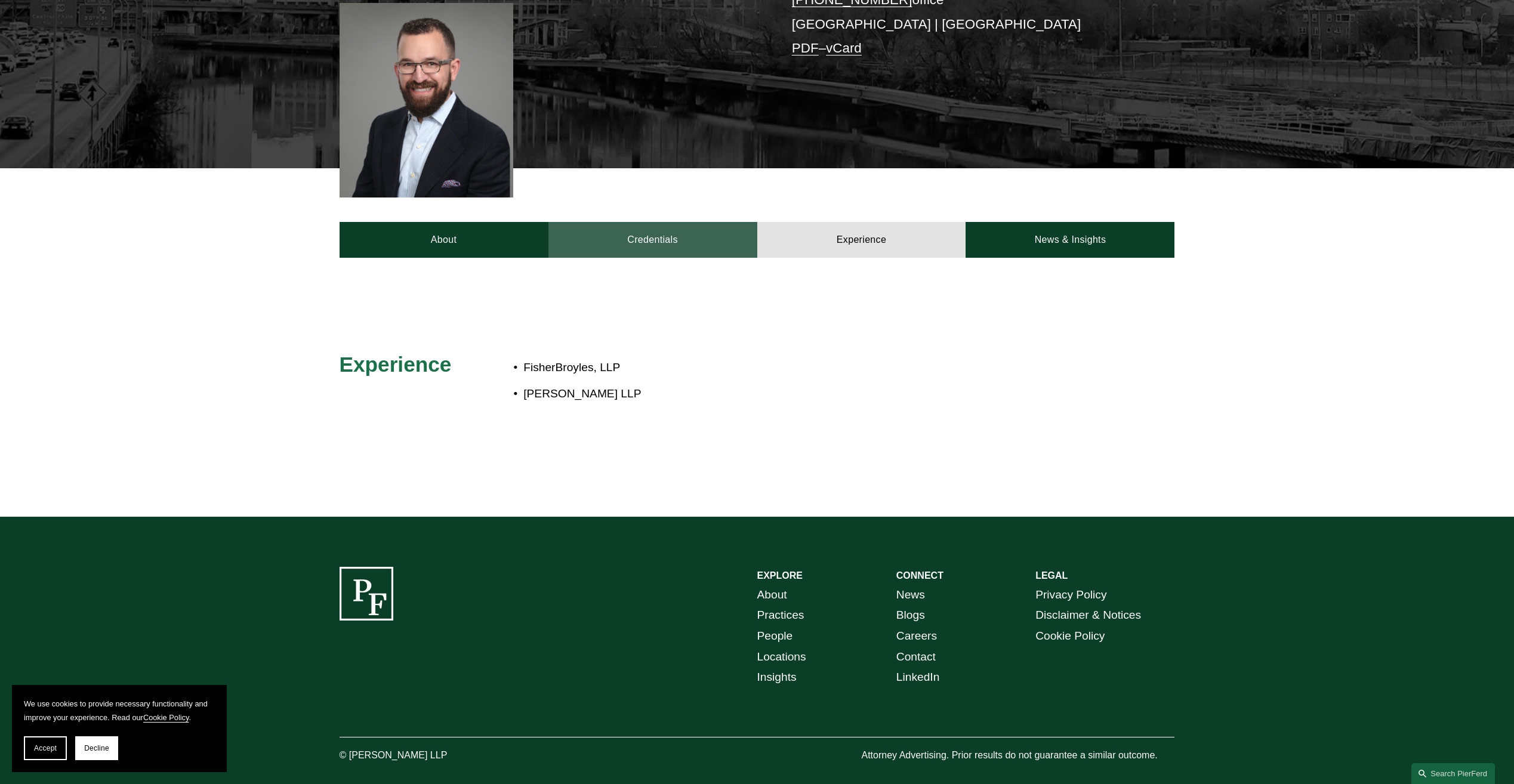
click at [703, 229] on link "Credentials" at bounding box center [653, 240] width 209 height 36
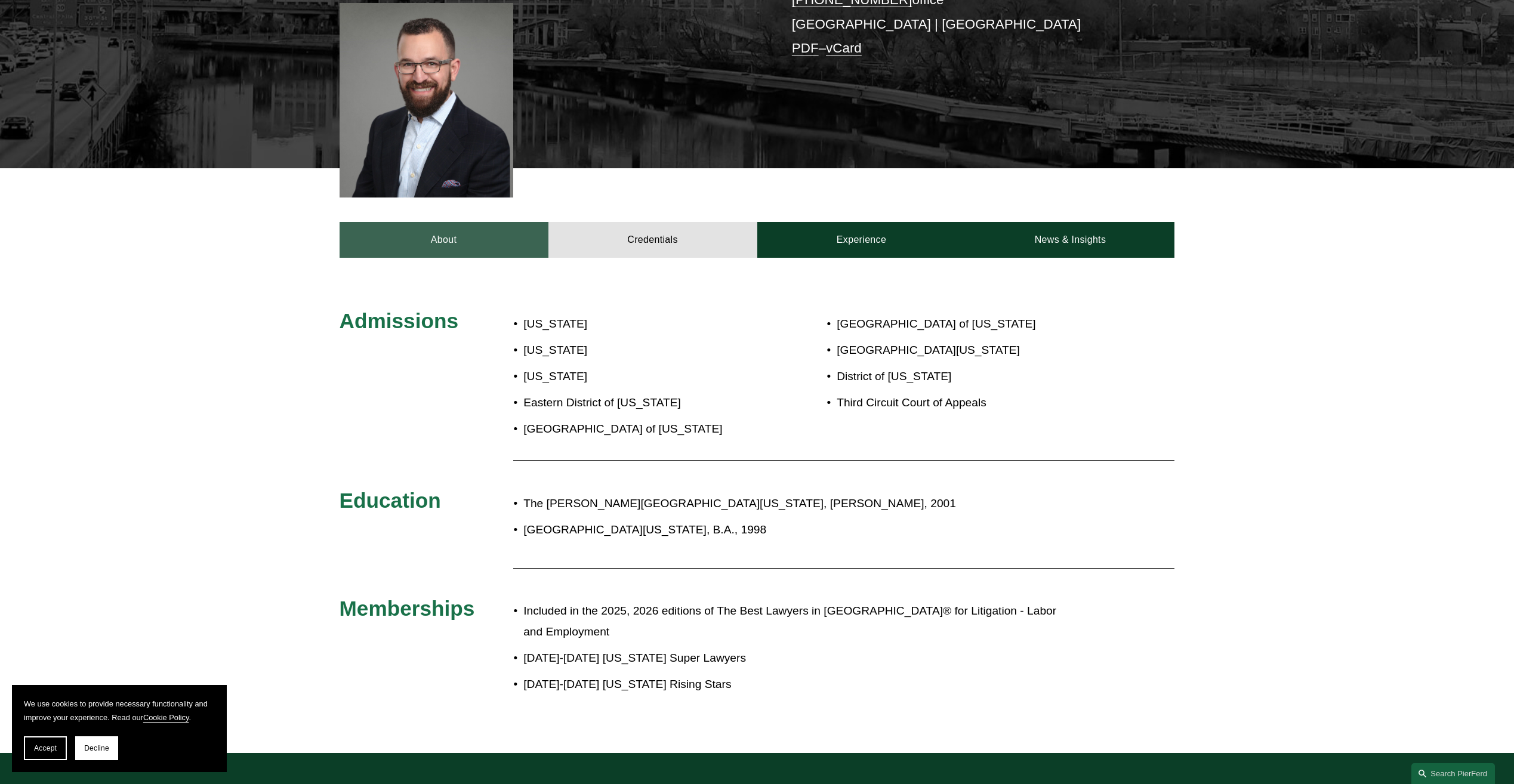
click at [490, 222] on link "About" at bounding box center [444, 240] width 209 height 36
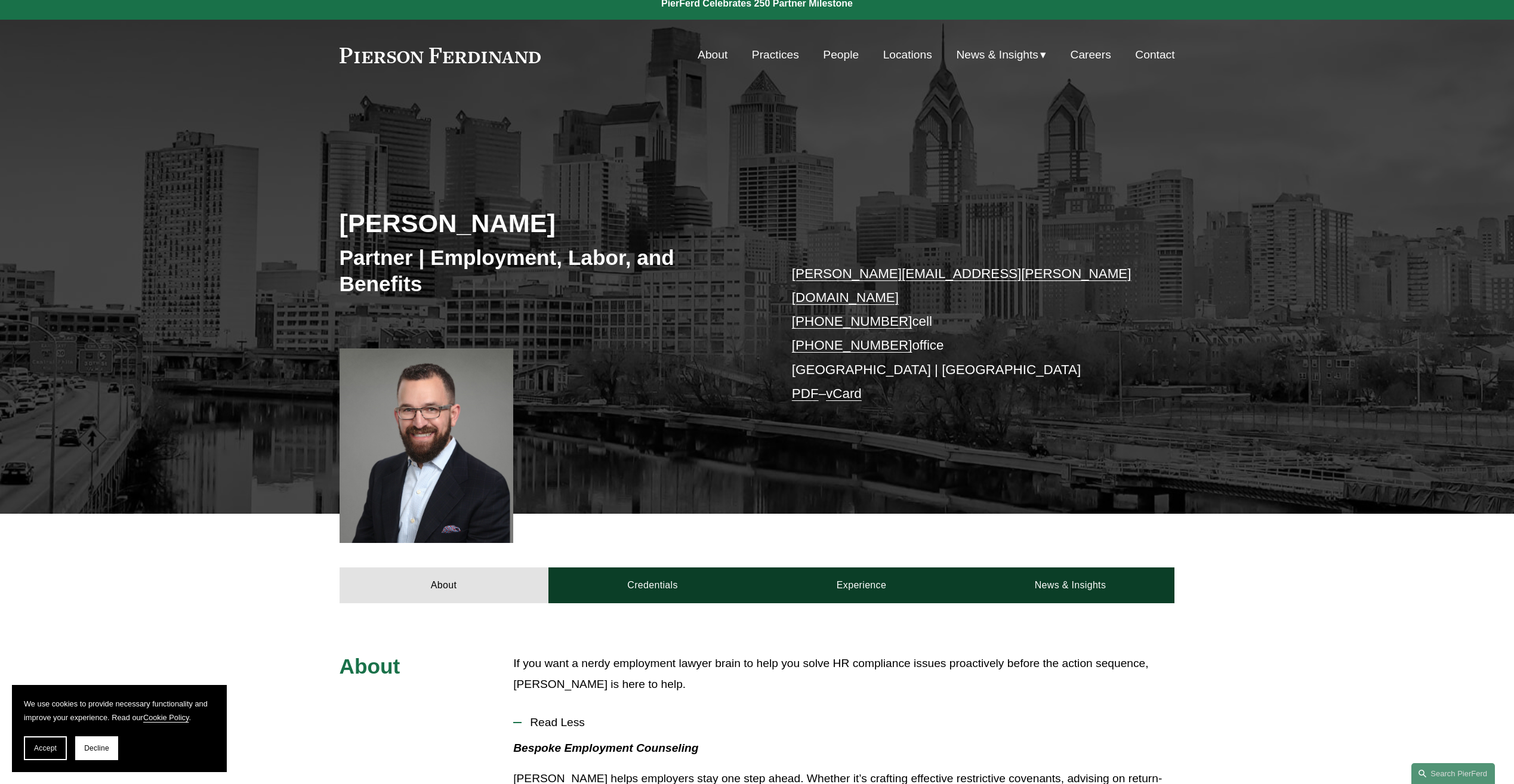
scroll to position [0, 0]
